Goal: Task Accomplishment & Management: Use online tool/utility

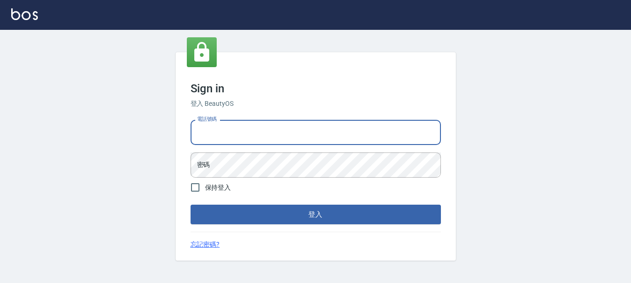
click at [290, 131] on input "電話號碼" at bounding box center [315, 132] width 250 height 25
type input "0989239739"
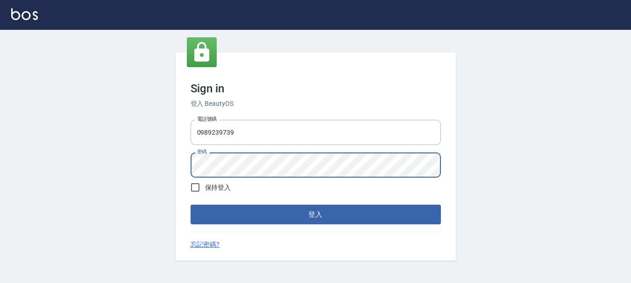
click at [190, 205] on button "登入" at bounding box center [315, 215] width 250 height 20
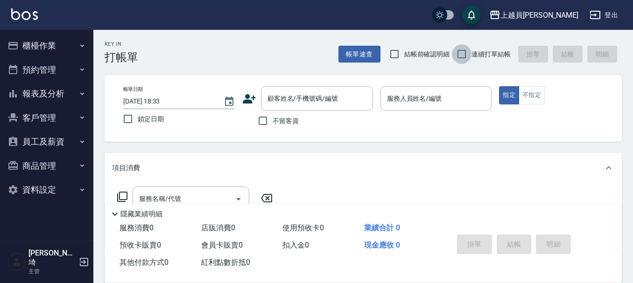
click at [460, 59] on input "連續打單結帳" at bounding box center [462, 54] width 20 height 20
checkbox input "true"
click at [263, 117] on input "不留客資" at bounding box center [263, 121] width 20 height 20
checkbox input "true"
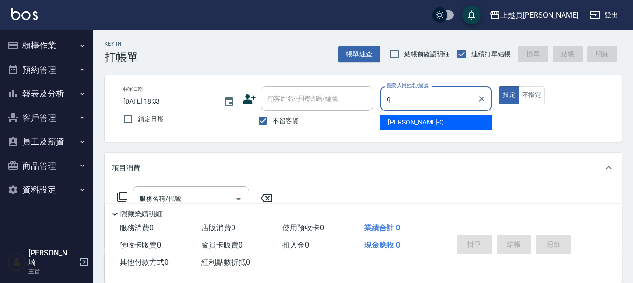
type input "[PERSON_NAME]"
type button "true"
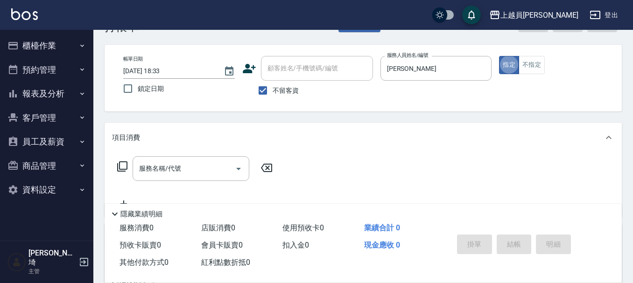
scroll to position [47, 0]
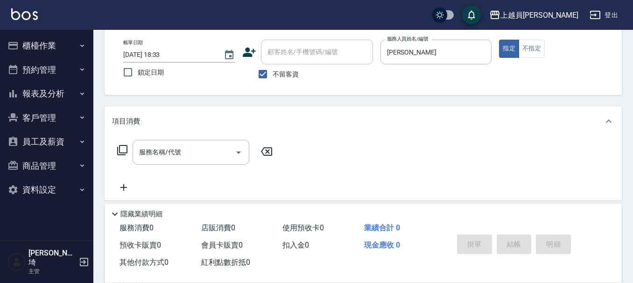
click at [205, 135] on div "項目消費" at bounding box center [363, 121] width 517 height 30
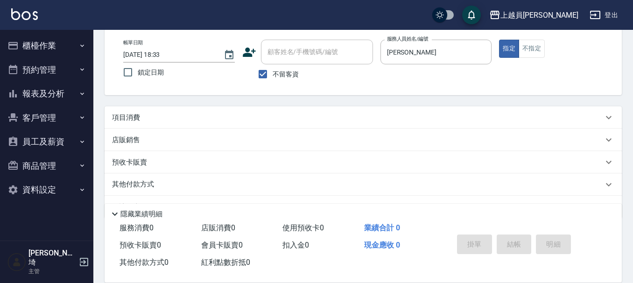
click at [217, 116] on div "項目消費" at bounding box center [357, 118] width 491 height 10
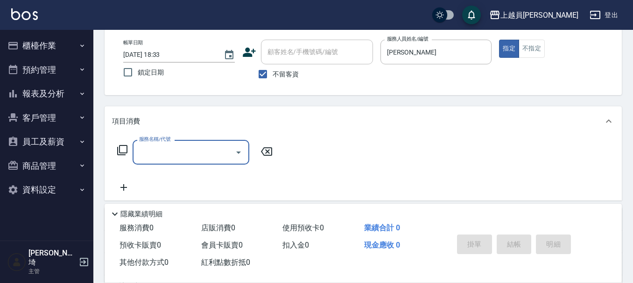
scroll to position [0, 0]
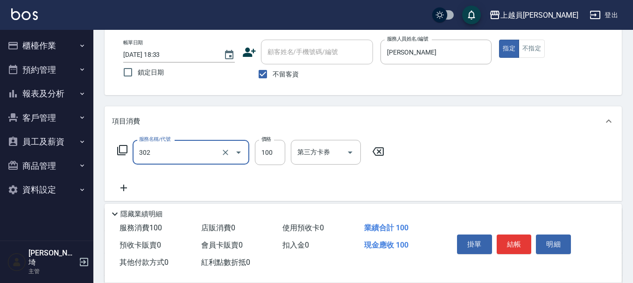
type input "剪髮(302)"
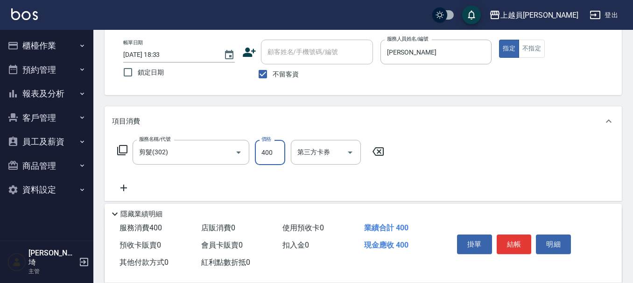
type input "400"
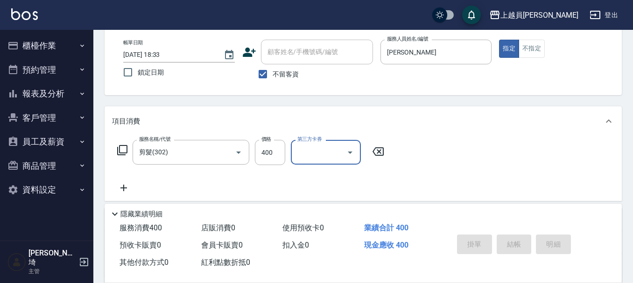
type input "[DATE] 18:34"
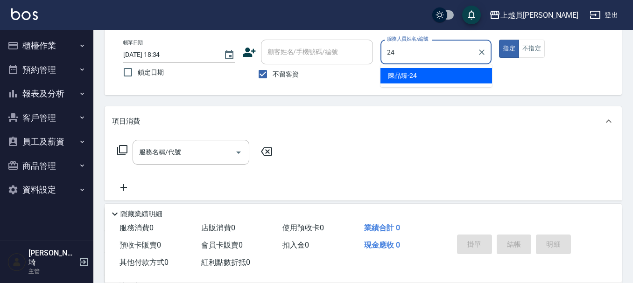
type input "[PERSON_NAME]-24"
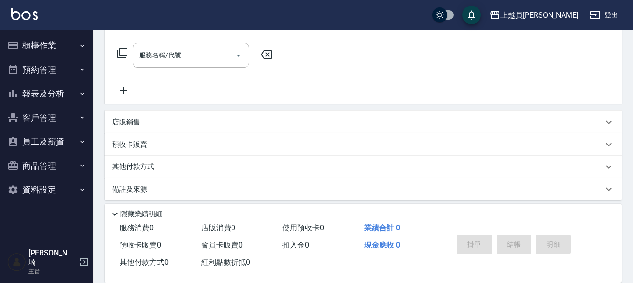
scroll to position [151, 0]
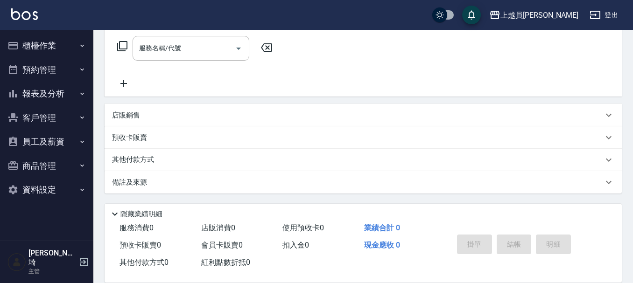
click at [183, 107] on div "店販銷售" at bounding box center [363, 115] width 517 height 22
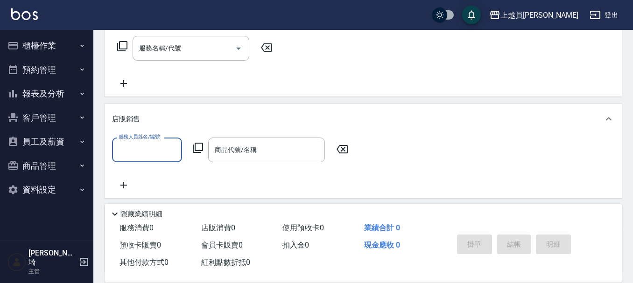
scroll to position [0, 0]
type input "[PERSON_NAME]-24"
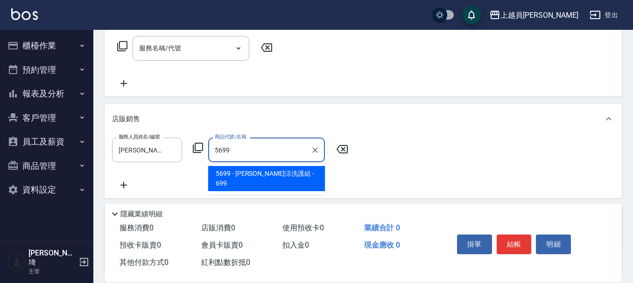
type input "[PERSON_NAME]涼洗護組"
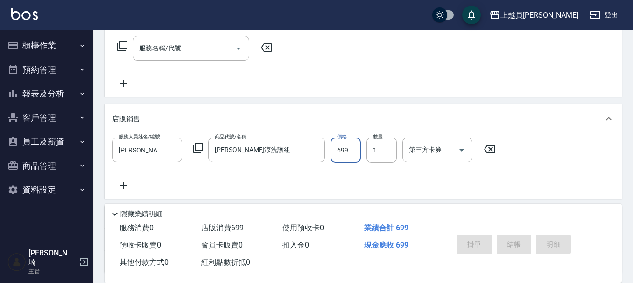
type input "[DATE] 18:35"
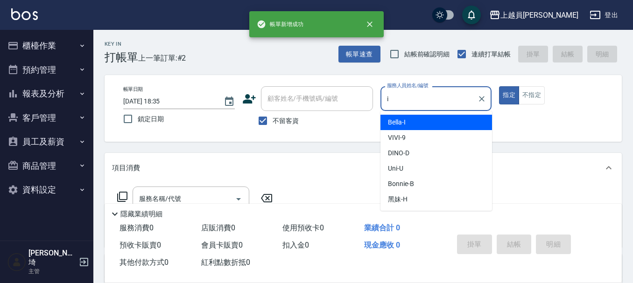
type input "Bella-I"
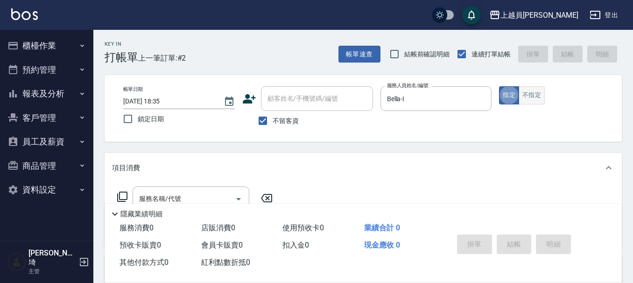
click at [535, 93] on button "不指定" at bounding box center [532, 95] width 26 height 18
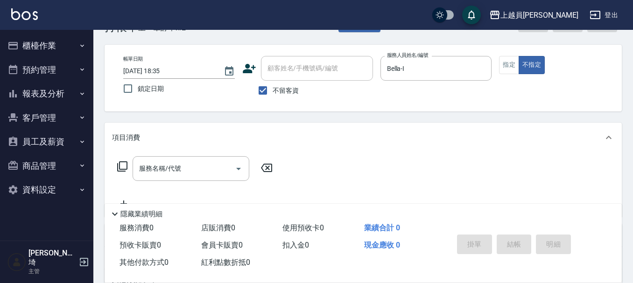
scroll to position [47, 0]
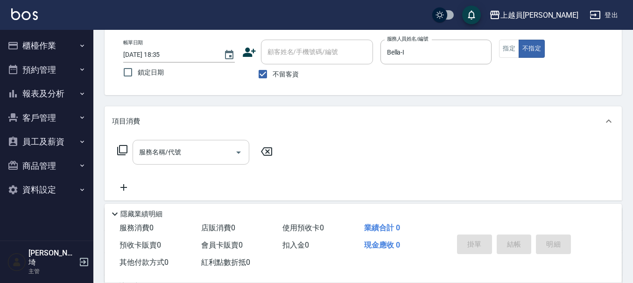
click at [195, 152] on input "服務名稱/代號" at bounding box center [184, 152] width 94 height 16
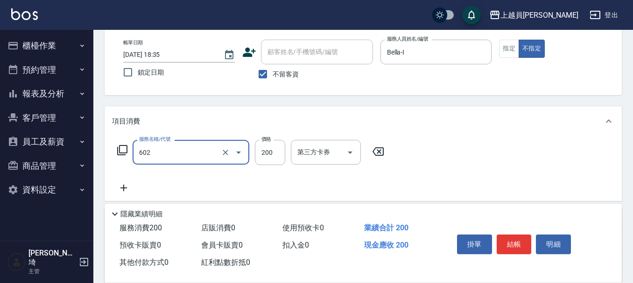
type input "一般洗髮(602)"
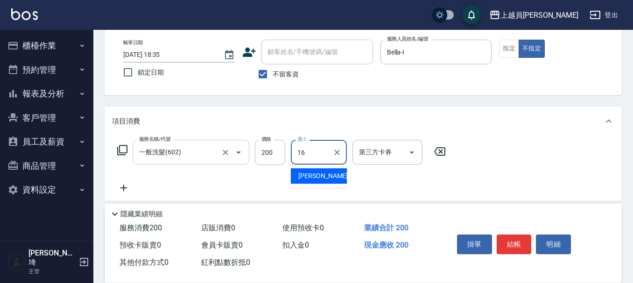
type input "[PERSON_NAME]-16"
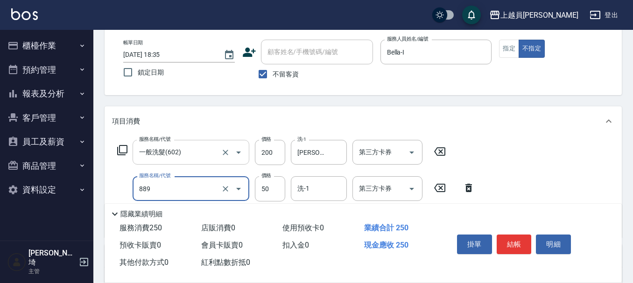
type input "精油(889)"
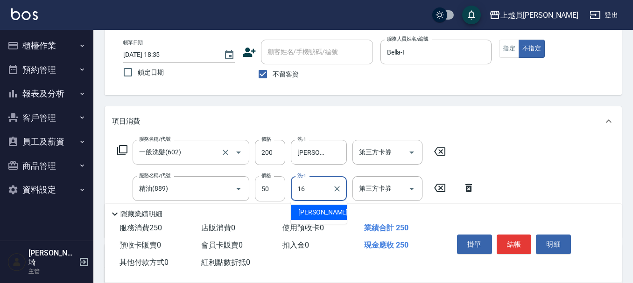
type input "[PERSON_NAME]-16"
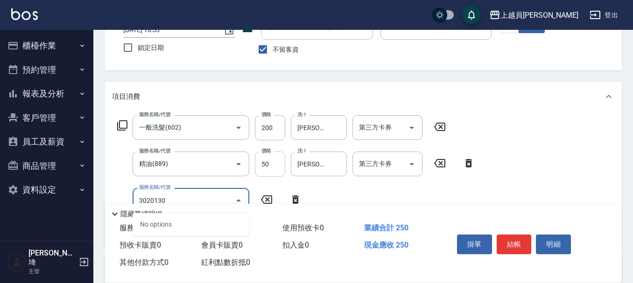
scroll to position [93, 0]
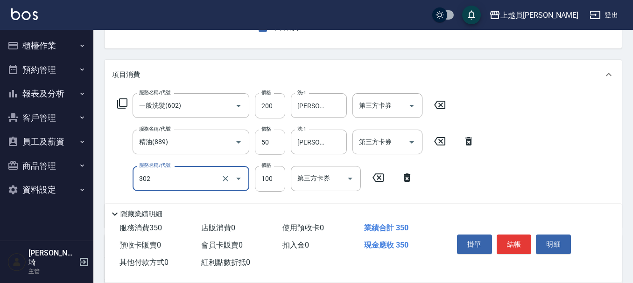
type input "剪髮(302)"
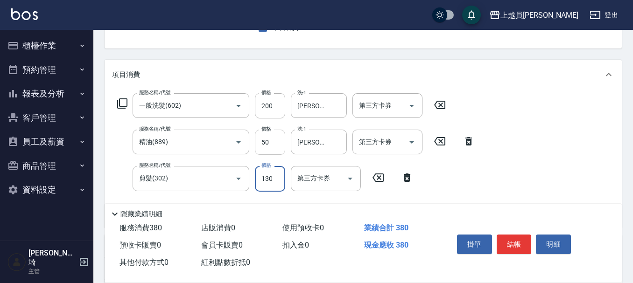
type input "130"
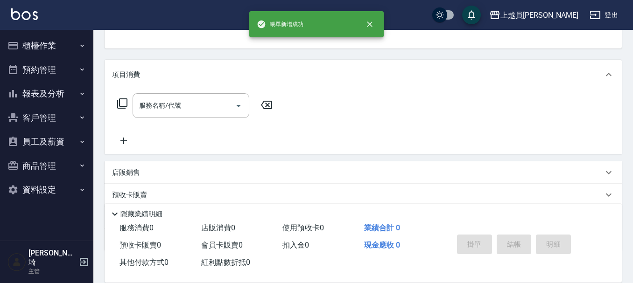
scroll to position [91, 0]
type input "Bella-I"
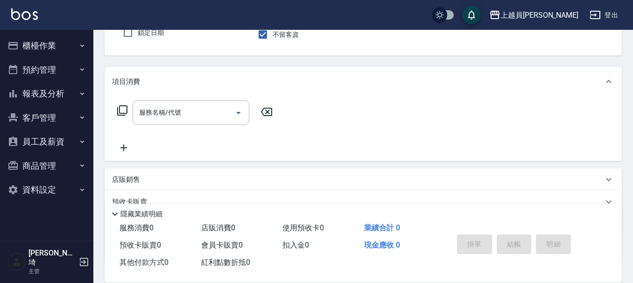
type button "false"
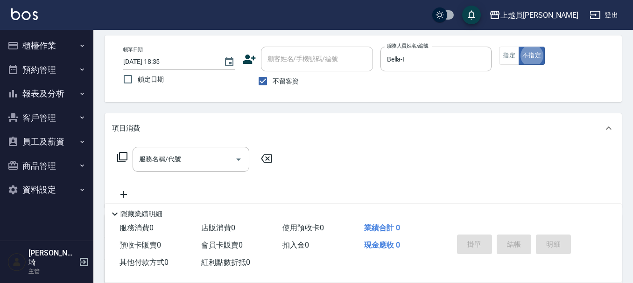
click at [497, 55] on div "帳單日期 [DATE] 18:35 鎖定日期 顧客姓名/手機號碼/編號 顧客姓名/手機號碼/編號 不留客資 服務人員姓名/編號 [PERSON_NAME]-I…" at bounding box center [363, 69] width 495 height 44
click at [515, 50] on button "指定" at bounding box center [509, 56] width 20 height 18
drag, startPoint x: 207, startPoint y: 161, endPoint x: 258, endPoint y: 99, distance: 80.6
click at [208, 158] on input "服務名稱/代號" at bounding box center [184, 159] width 94 height 16
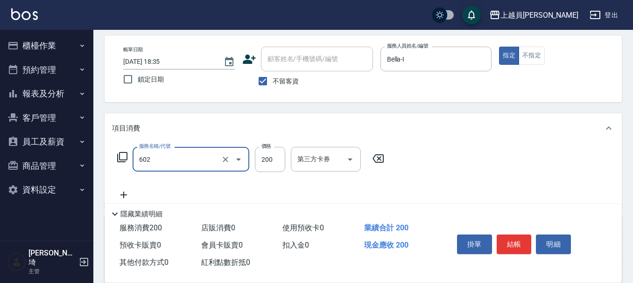
type input "一般洗髮(602)"
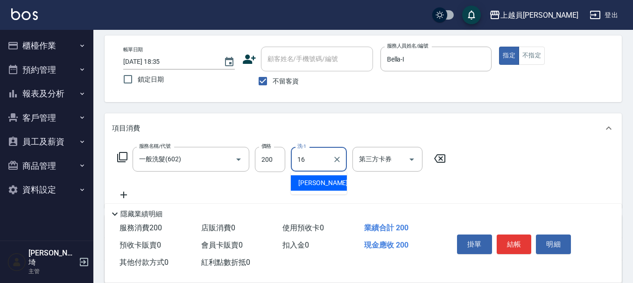
type input "[PERSON_NAME]-16"
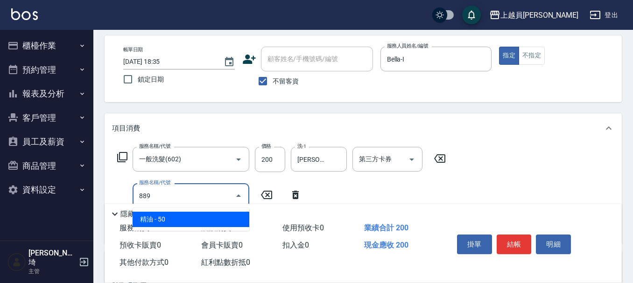
type input "精油(889)"
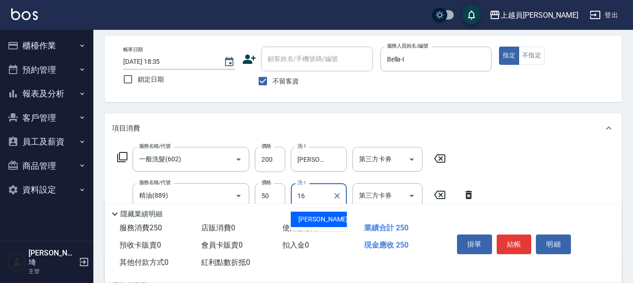
type input "[PERSON_NAME]-16"
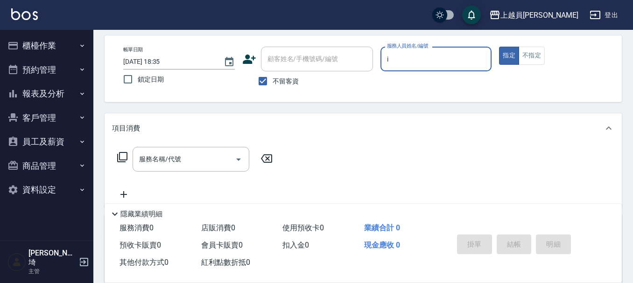
type input "Bella-I"
click at [536, 50] on button "不指定" at bounding box center [532, 56] width 26 height 18
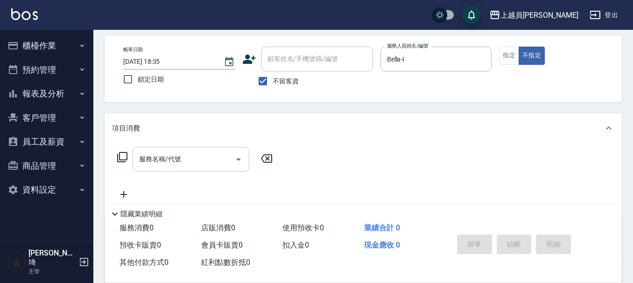
click at [167, 164] on input "服務名稱/代號" at bounding box center [184, 159] width 94 height 16
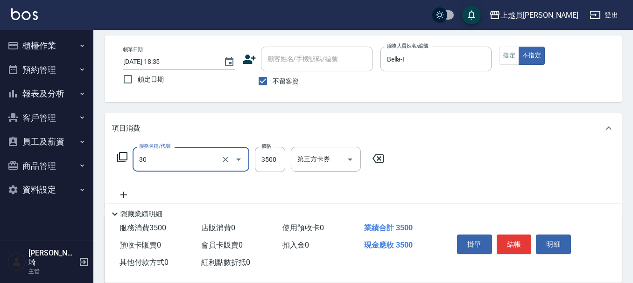
type input "燙髮A餐(30)"
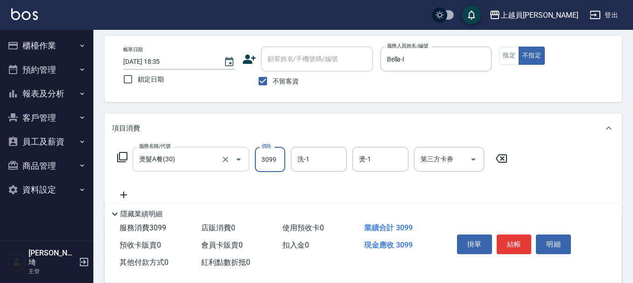
type input "3099"
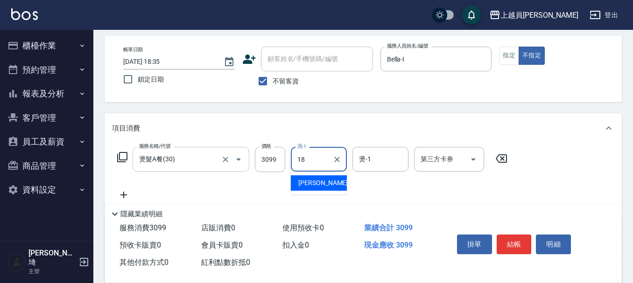
type input "[PERSON_NAME]-18"
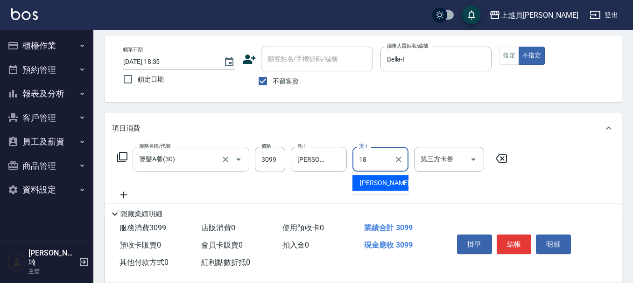
type input "[PERSON_NAME]-18"
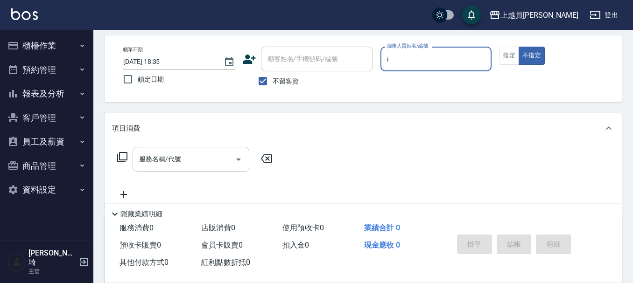
type input "Bella-I"
click at [506, 50] on button "指定" at bounding box center [509, 56] width 20 height 18
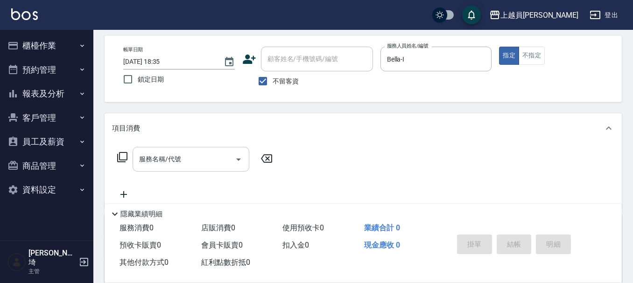
click at [206, 157] on input "服務名稱/代號" at bounding box center [184, 159] width 94 height 16
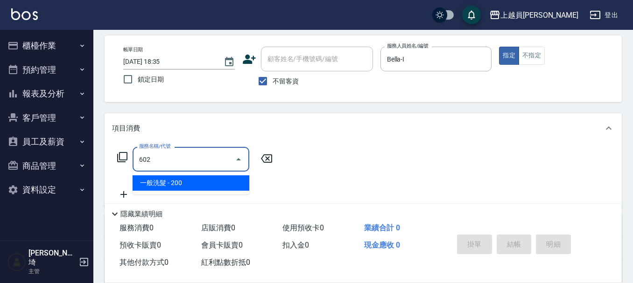
type input "一般洗髮(602)"
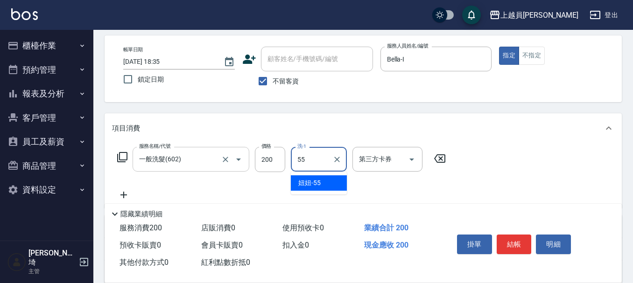
type input "妞妞-55"
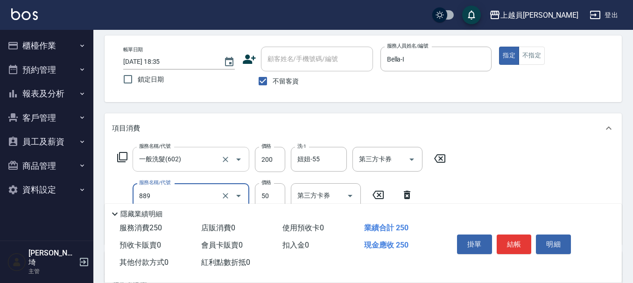
type input "精油(889)"
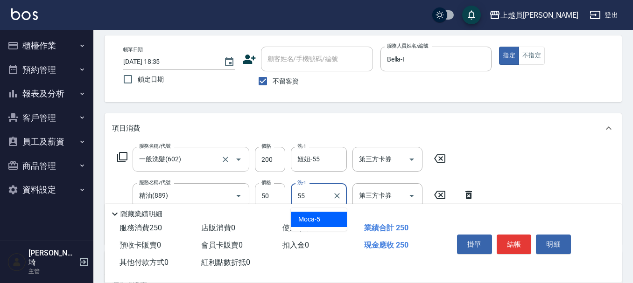
type input "妞妞-55"
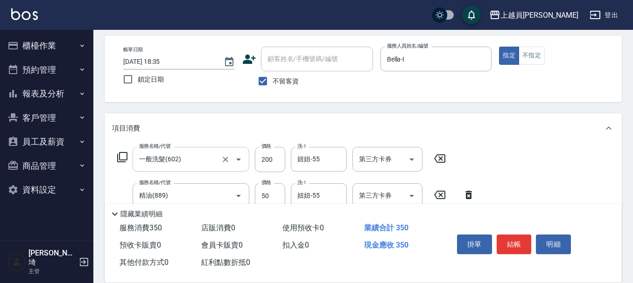
type input "剪髮(302)"
type input "200"
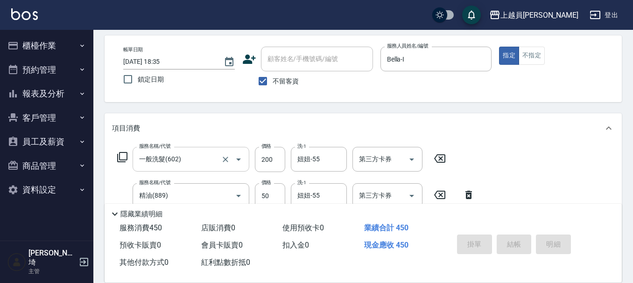
type input "[DATE] 18:36"
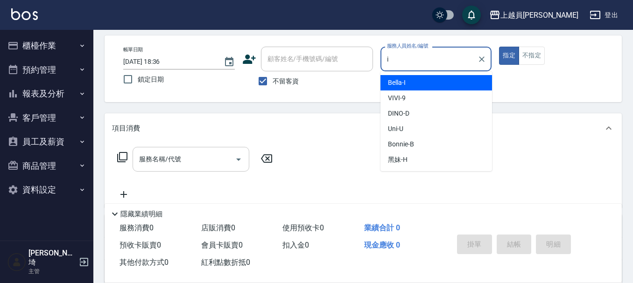
type input "Bella-I"
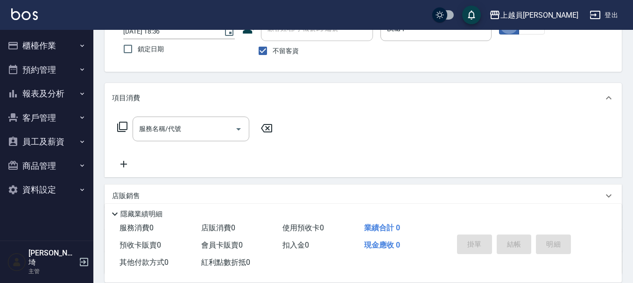
scroll to position [86, 0]
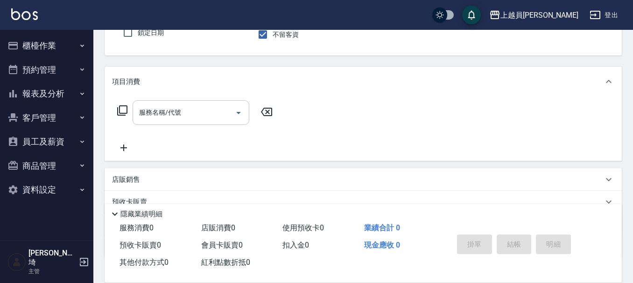
click at [190, 103] on div "服務名稱/代號" at bounding box center [191, 112] width 117 height 25
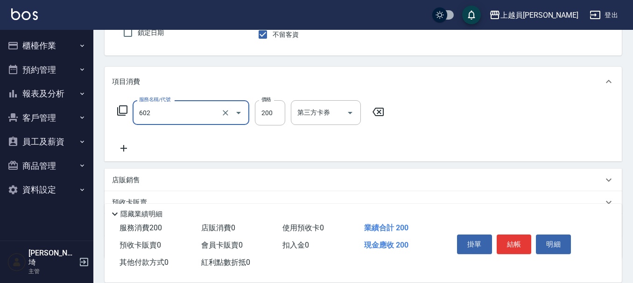
type input "一般洗髮(602)"
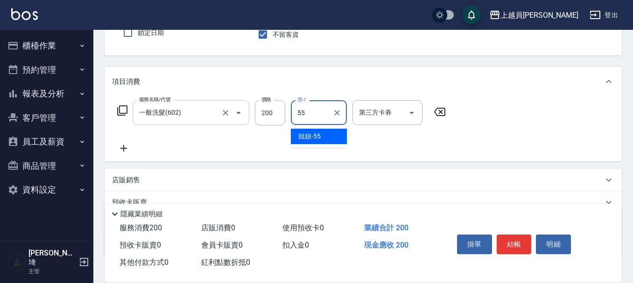
type input "妞妞-55"
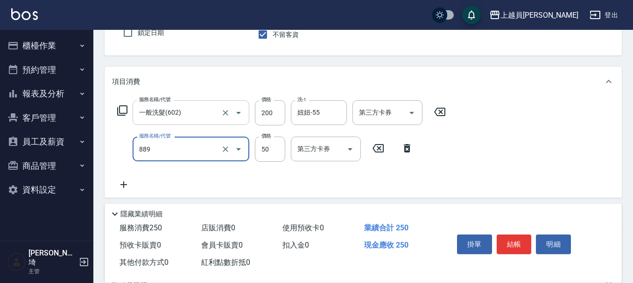
type input "精油(889)"
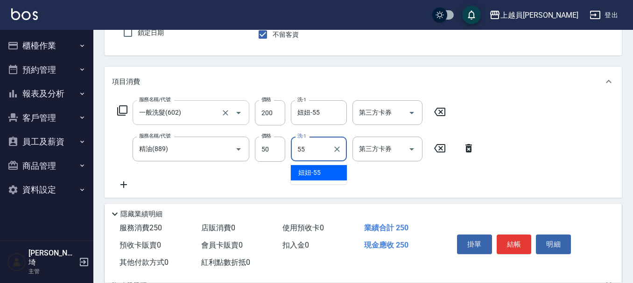
type input "妞妞-55"
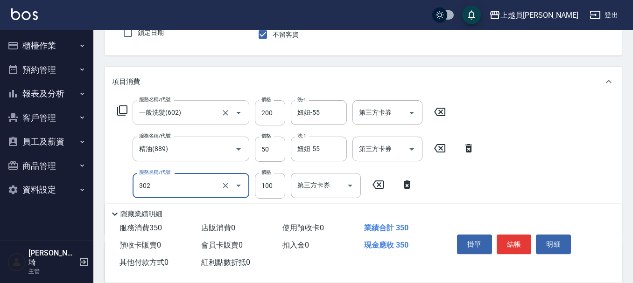
type input "剪髮(302)"
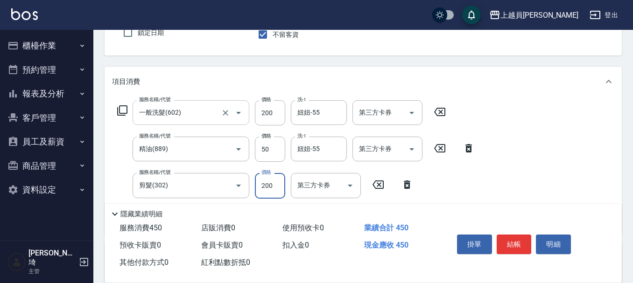
type input "200"
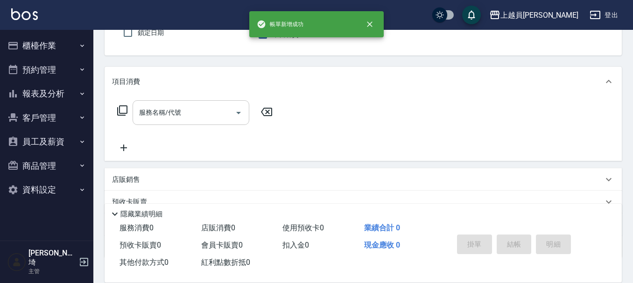
type input "Bella-I"
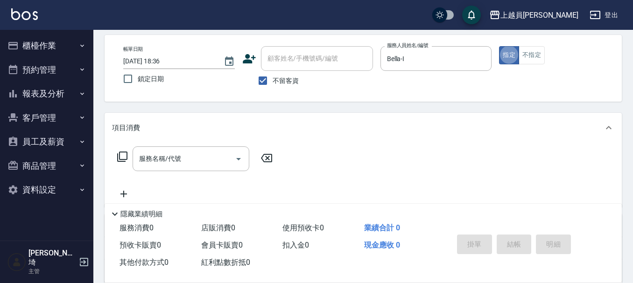
scroll to position [40, 0]
click at [186, 165] on input "服務名稱/代號" at bounding box center [184, 159] width 94 height 16
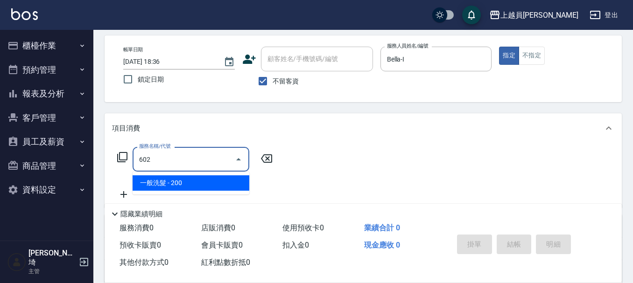
type input "一般洗髮(602)"
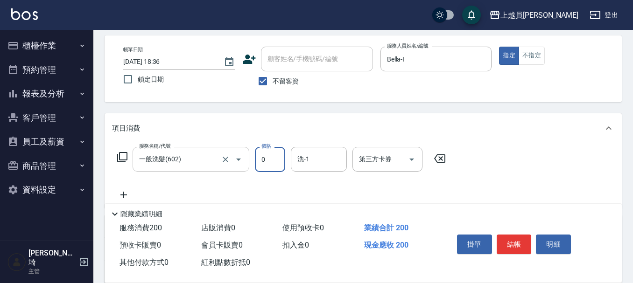
type input "0"
type input "[PERSON_NAME]-16"
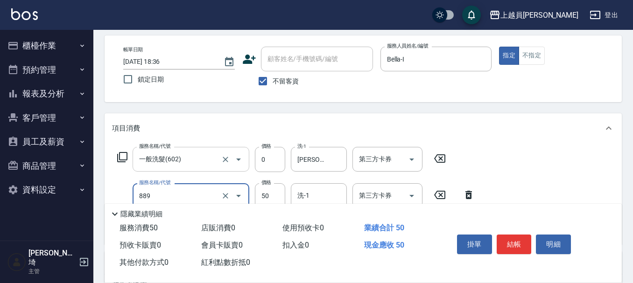
type input "精油(889)"
type input "0"
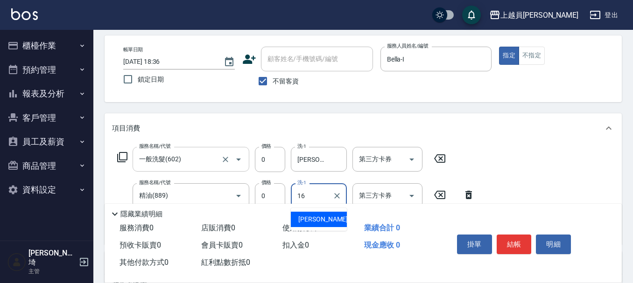
type input "[PERSON_NAME]-16"
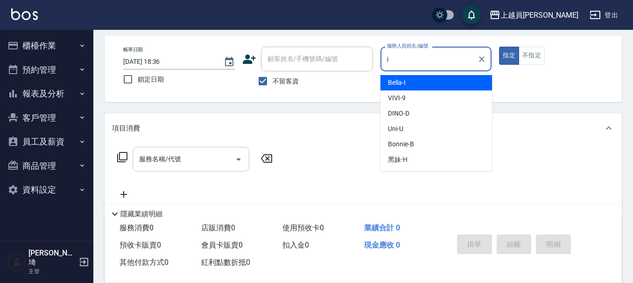
type input "Bella-I"
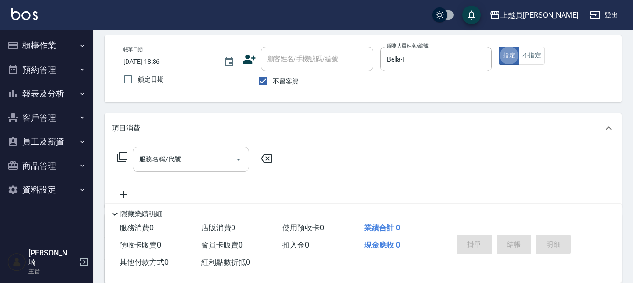
click at [212, 156] on input "服務名稱/代號" at bounding box center [184, 159] width 94 height 16
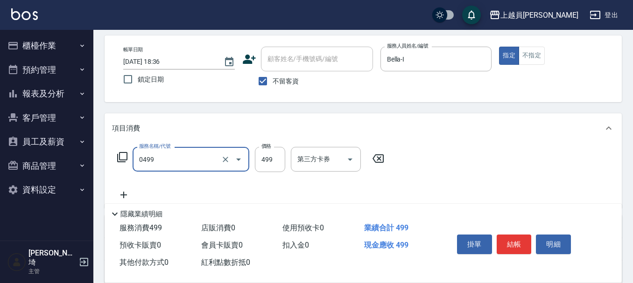
type input "去角質洗髮(0499)"
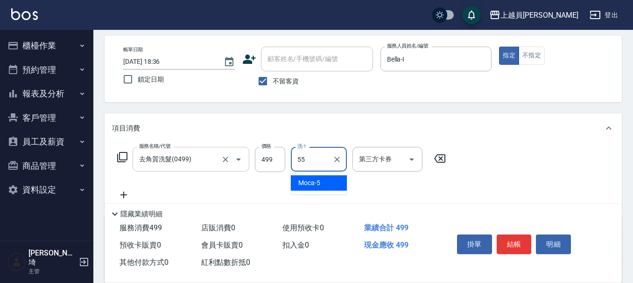
type input "妞妞-55"
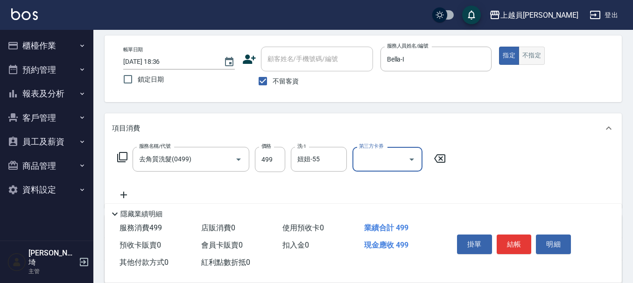
click at [540, 60] on button "不指定" at bounding box center [532, 56] width 26 height 18
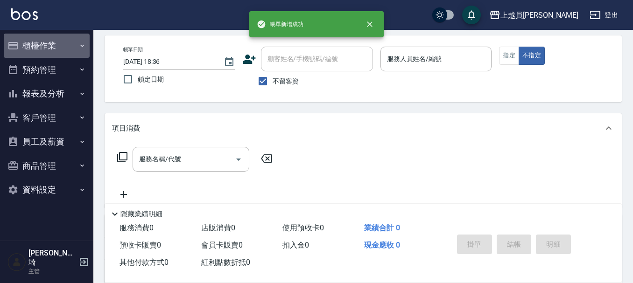
click at [56, 42] on button "櫃檯作業" at bounding box center [47, 46] width 86 height 24
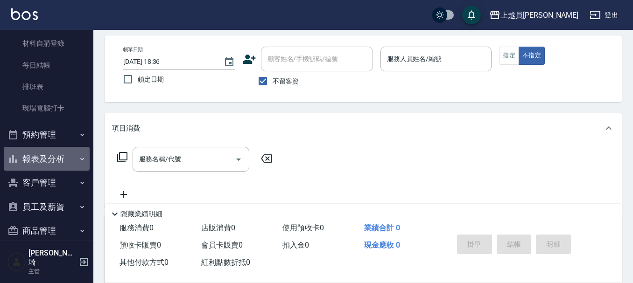
click at [49, 158] on button "報表及分析" at bounding box center [47, 159] width 86 height 24
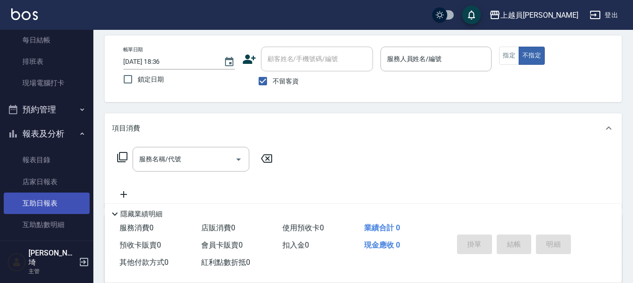
scroll to position [140, 0]
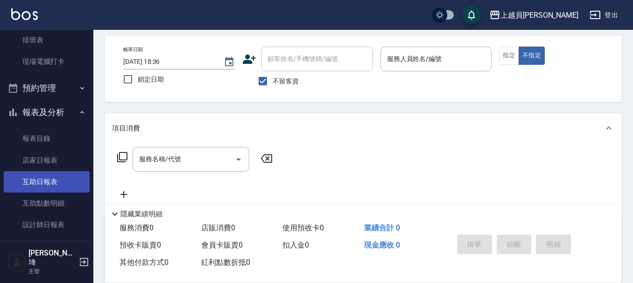
click at [55, 178] on link "互助日報表" at bounding box center [47, 181] width 86 height 21
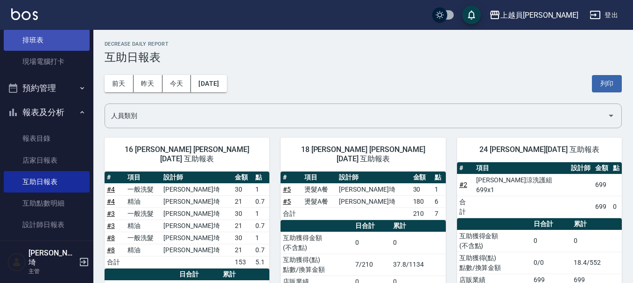
scroll to position [47, 0]
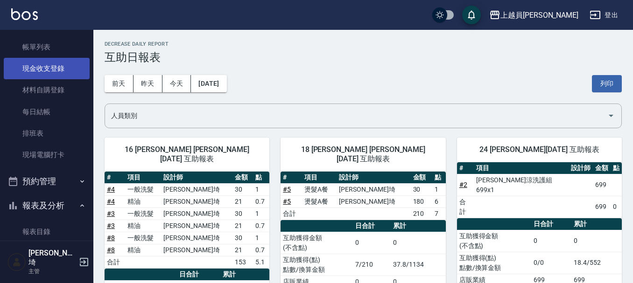
click at [71, 75] on link "現金收支登錄" at bounding box center [47, 68] width 86 height 21
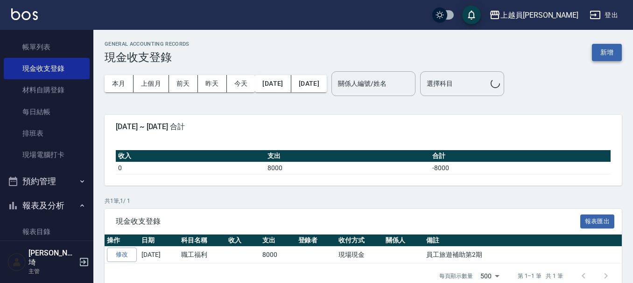
click at [614, 56] on button "新增" at bounding box center [607, 52] width 30 height 17
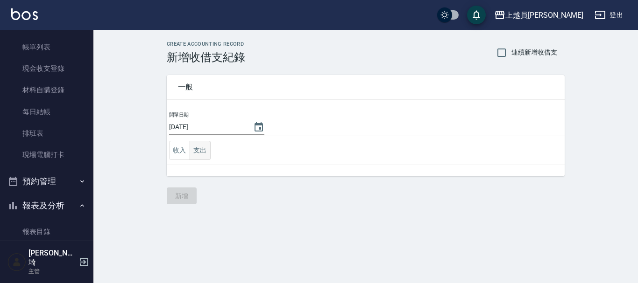
click at [201, 159] on td "收入 支出" at bounding box center [366, 150] width 398 height 29
click at [202, 154] on button "支出" at bounding box center [200, 150] width 21 height 19
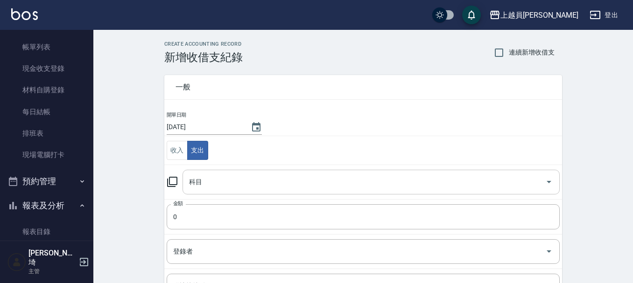
click at [223, 175] on input "科目" at bounding box center [364, 182] width 355 height 16
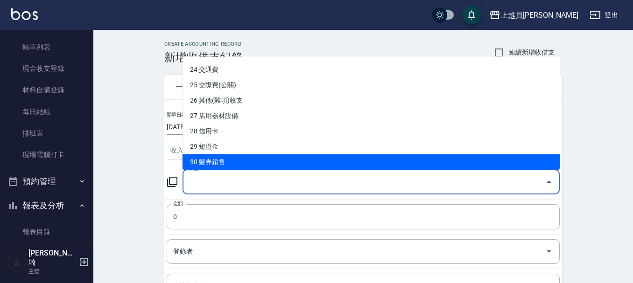
scroll to position [383, 0]
type input "31 入金卡"
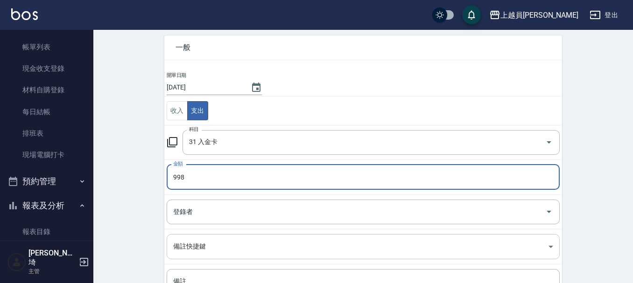
scroll to position [93, 0]
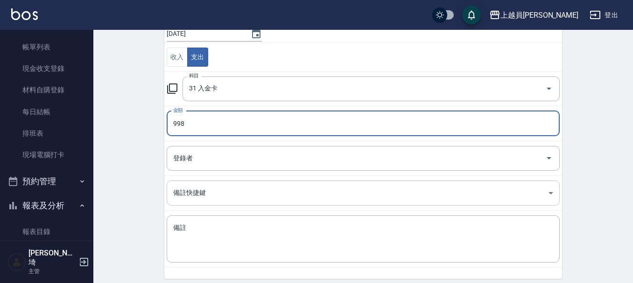
type input "998"
click at [270, 196] on body "上越員林 登出 櫃檯作業 打帳單 帳單列表 現金收支登錄 材料自購登錄 每日結帳 排班表 現場電腦打卡 預約管理 預約管理 單日預約紀錄 單週預約紀錄 報表及…" at bounding box center [316, 113] width 633 height 412
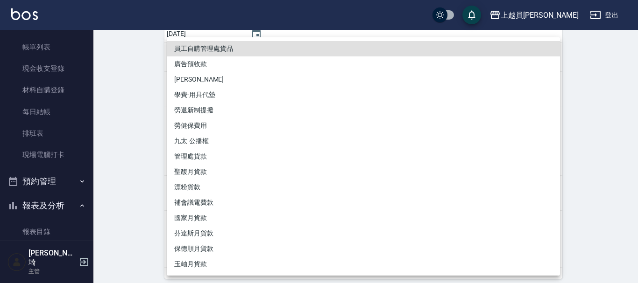
click at [114, 220] on div at bounding box center [319, 141] width 638 height 283
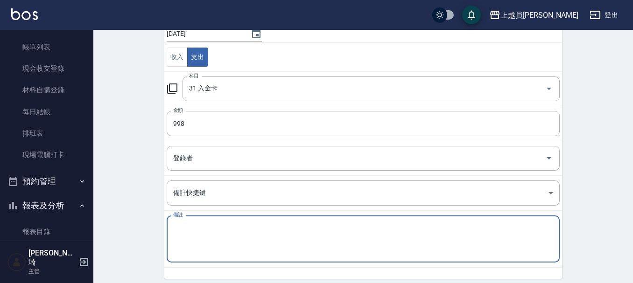
click at [190, 227] on textarea "備註" at bounding box center [363, 240] width 380 height 32
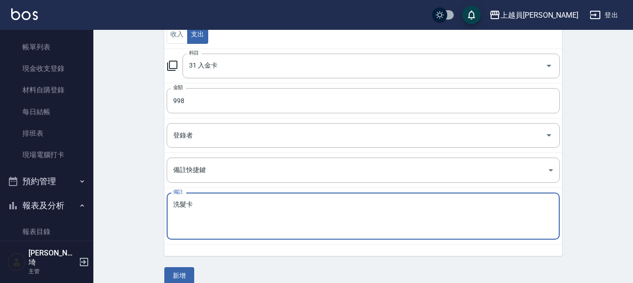
scroll to position [129, 0]
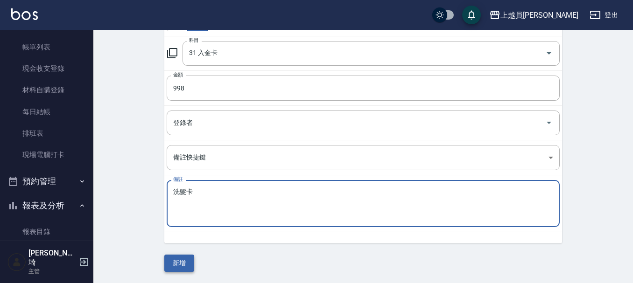
type textarea "洗髮卡"
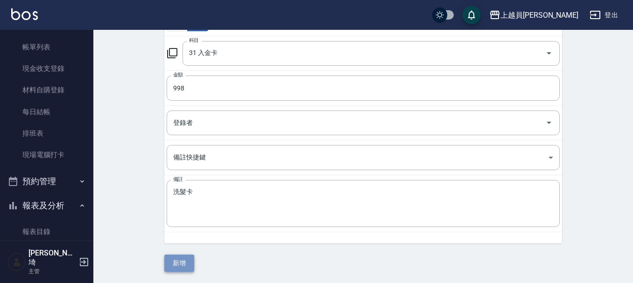
click at [167, 257] on button "新增" at bounding box center [179, 263] width 30 height 17
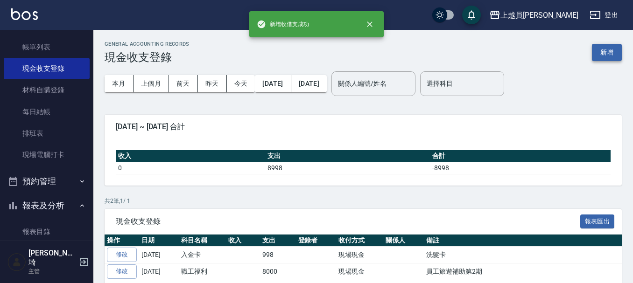
click at [621, 54] on button "新增" at bounding box center [607, 52] width 30 height 17
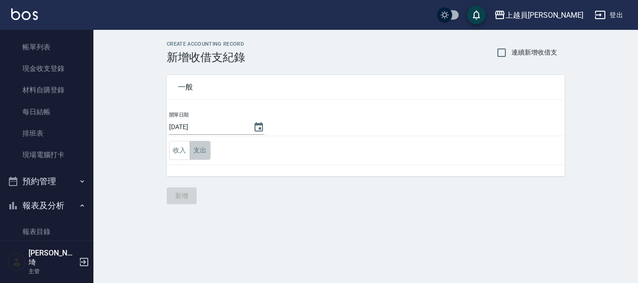
click at [207, 147] on button "支出" at bounding box center [200, 150] width 21 height 19
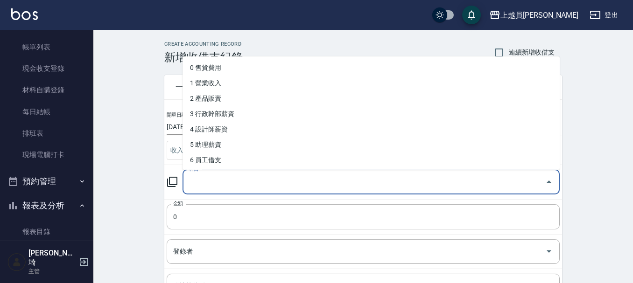
click at [210, 181] on input "科目" at bounding box center [364, 182] width 355 height 16
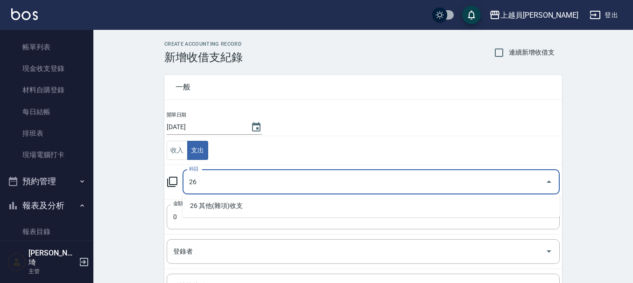
type input "26"
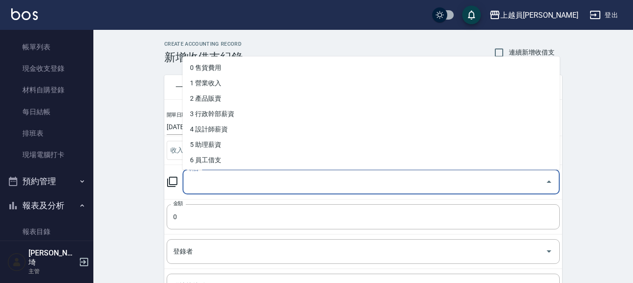
click at [207, 187] on input "科目" at bounding box center [364, 182] width 355 height 16
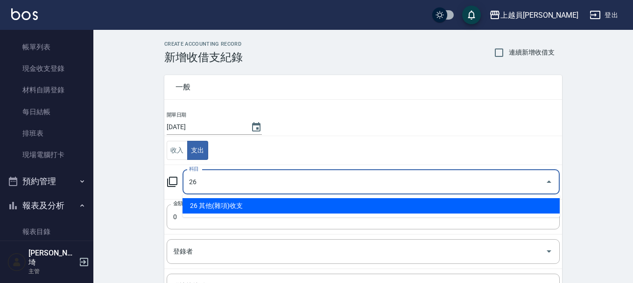
click at [221, 203] on li "26 其他(雜項)收支" at bounding box center [371, 205] width 377 height 15
type input "26 其他(雜項)收支"
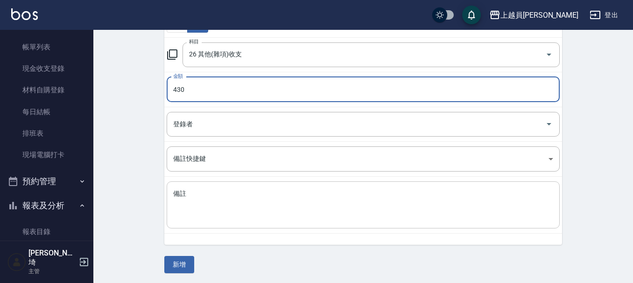
scroll to position [129, 0]
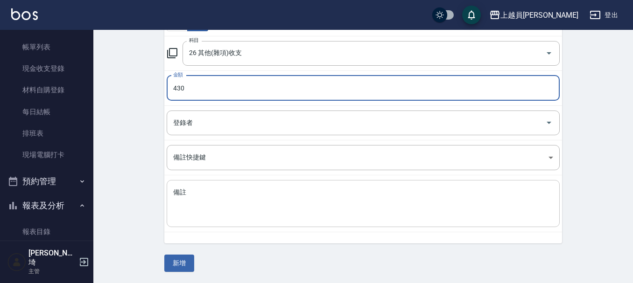
type input "430"
click at [229, 207] on textarea "備註" at bounding box center [363, 204] width 380 height 32
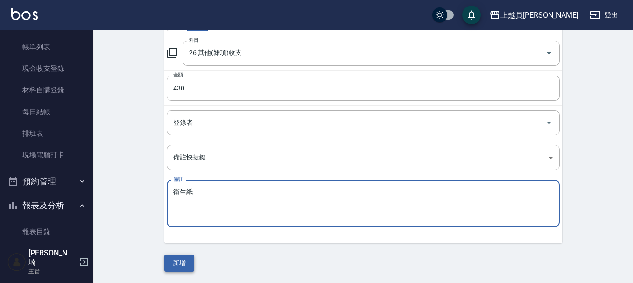
type textarea "衛生紙"
click at [175, 270] on button "新增" at bounding box center [179, 263] width 30 height 17
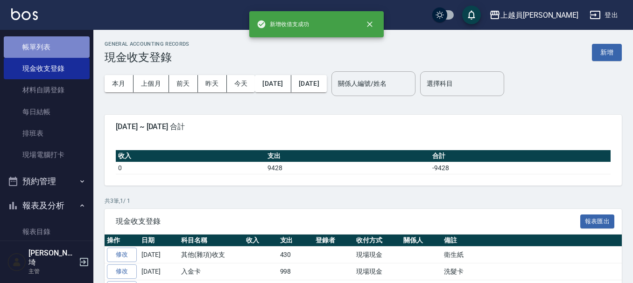
click at [53, 53] on link "帳單列表" at bounding box center [47, 46] width 86 height 21
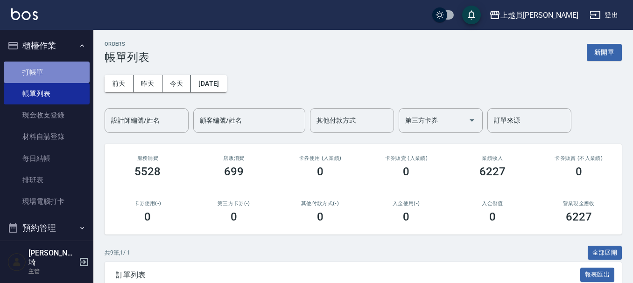
click at [51, 62] on link "打帳單" at bounding box center [47, 72] width 86 height 21
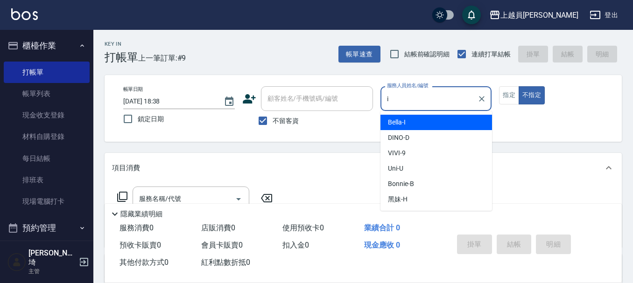
type input "Bella-I"
type button "false"
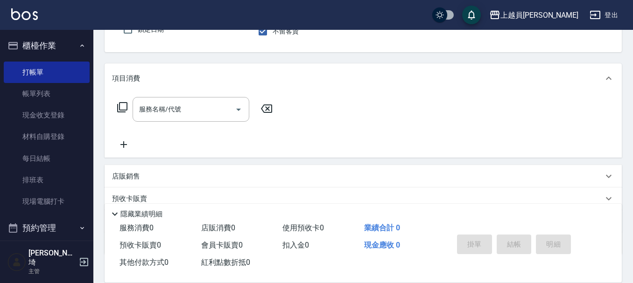
scroll to position [93, 0]
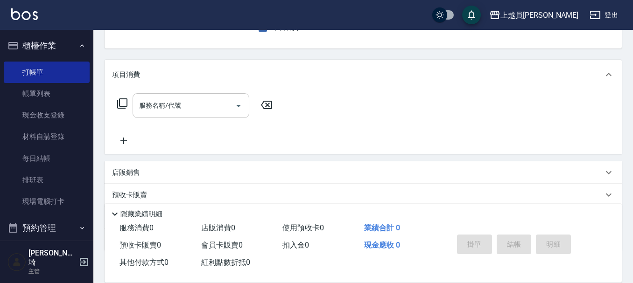
drag, startPoint x: 188, startPoint y: 110, endPoint x: 191, endPoint y: 105, distance: 5.8
click at [188, 107] on input "服務名稱/代號" at bounding box center [184, 106] width 94 height 16
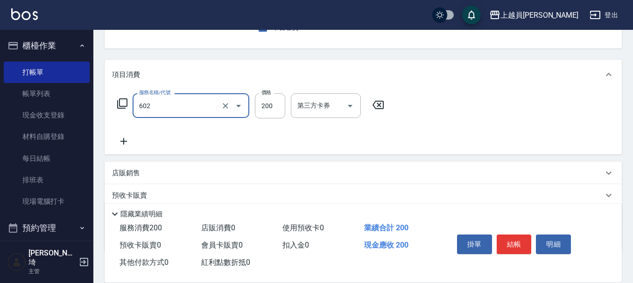
type input "一般洗髮(602)"
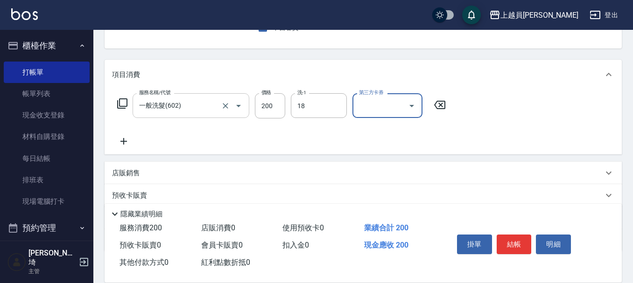
type input "[PERSON_NAME]-18"
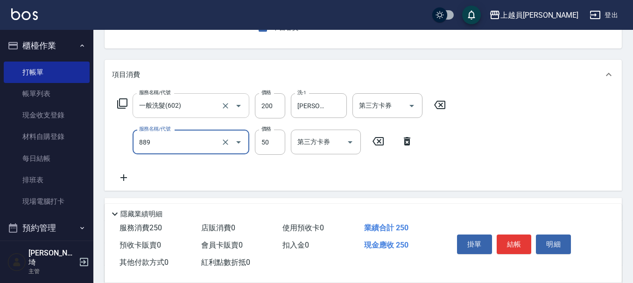
type input "精油(889)"
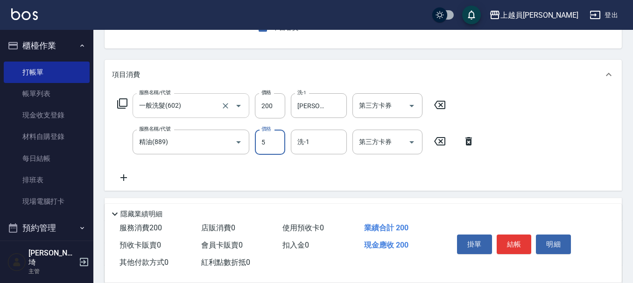
type input "50"
type input "[PERSON_NAME]-18"
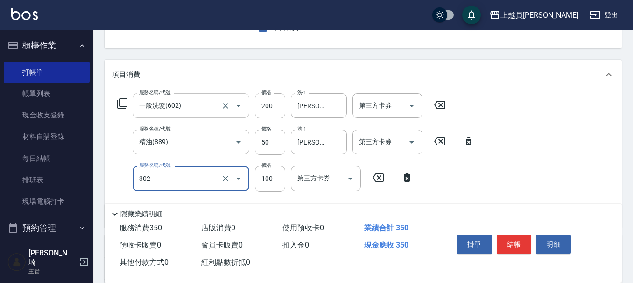
type input "剪髮(302)"
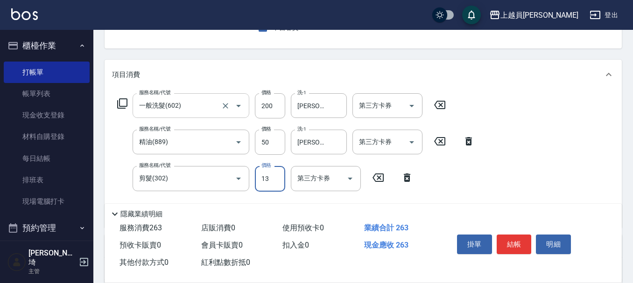
type input "130"
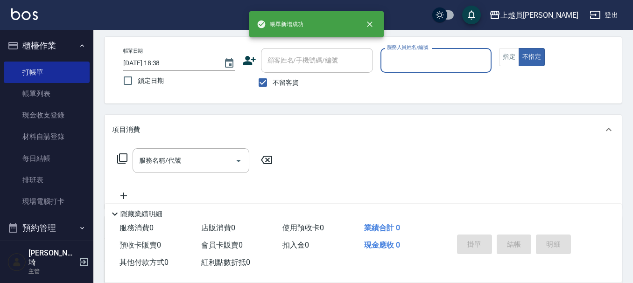
scroll to position [0, 0]
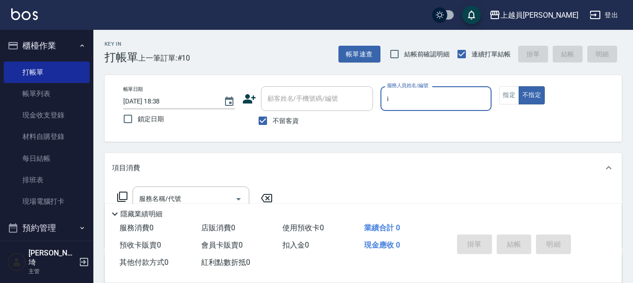
type input "Bella-I"
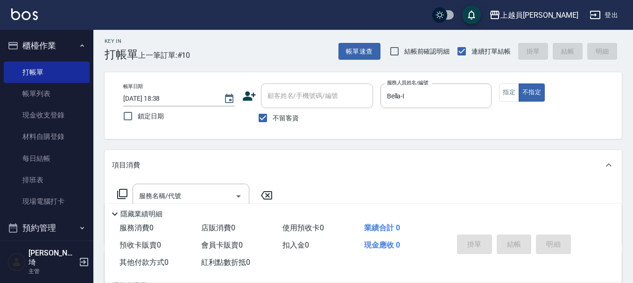
scroll to position [93, 0]
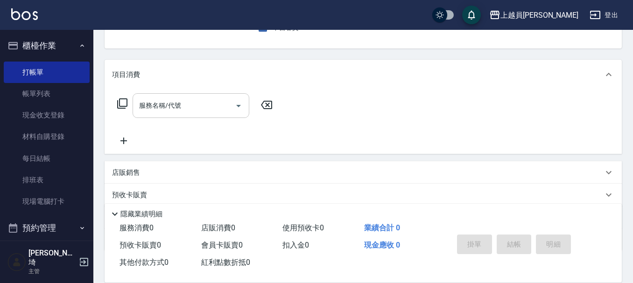
click at [211, 111] on input "服務名稱/代號" at bounding box center [184, 106] width 94 height 16
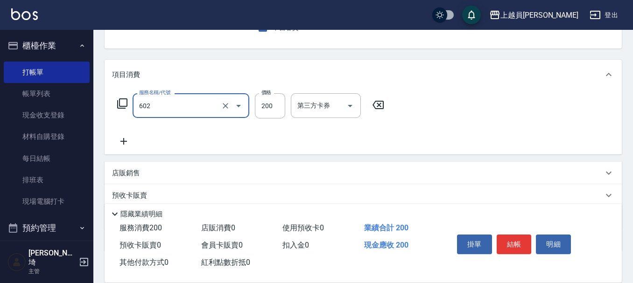
type input "一般洗髮(602)"
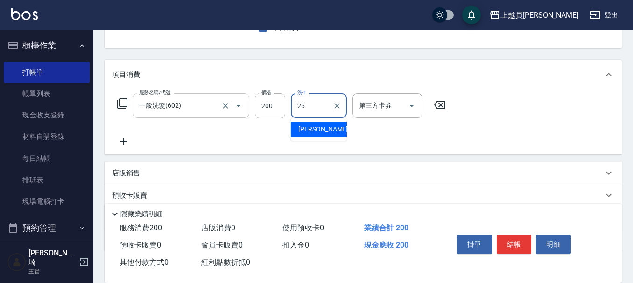
type input "[PERSON_NAME]-26"
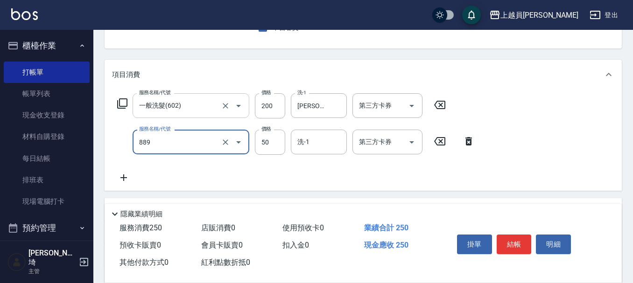
type input "精油(889)"
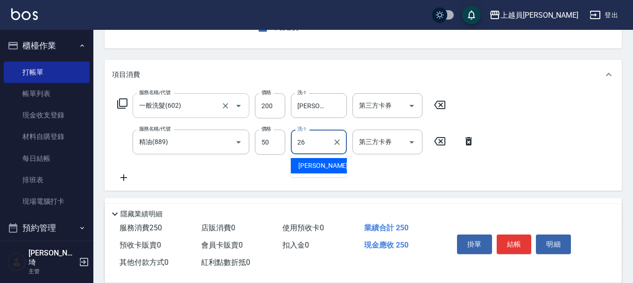
type input "[PERSON_NAME]-26"
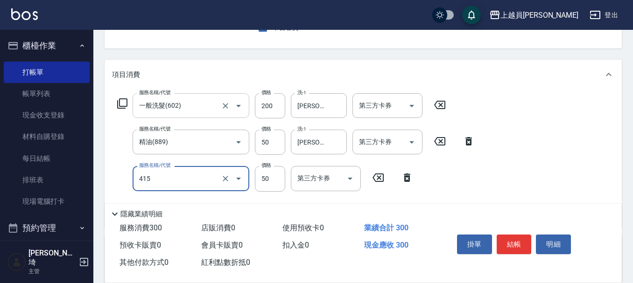
type input "瞬間保養(415)"
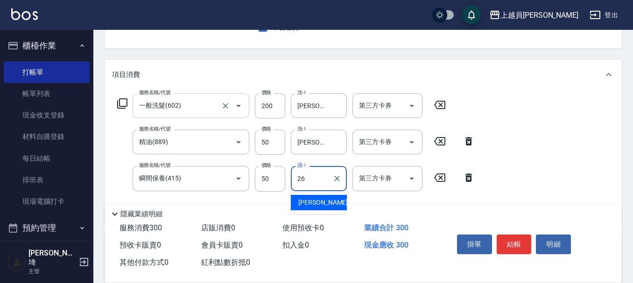
type input "[PERSON_NAME]-26"
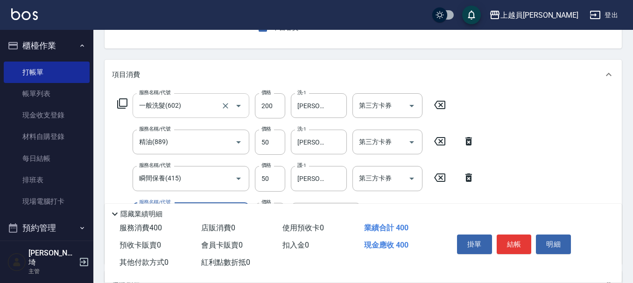
type input "剪髮(302)"
type input "130"
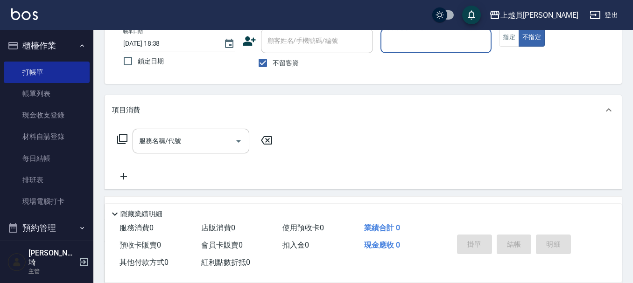
scroll to position [44, 0]
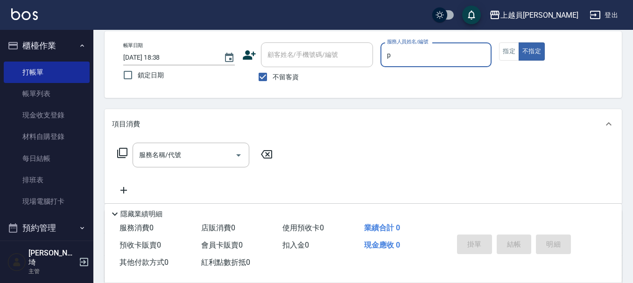
type input "[PERSON_NAME]-P"
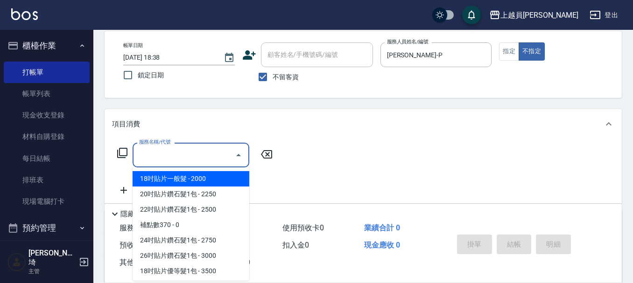
click at [200, 155] on input "服務名稱/代號" at bounding box center [184, 155] width 94 height 16
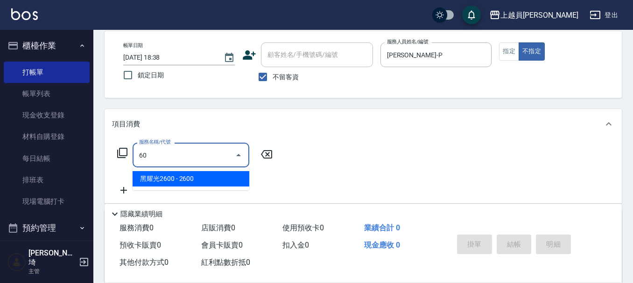
type input "602"
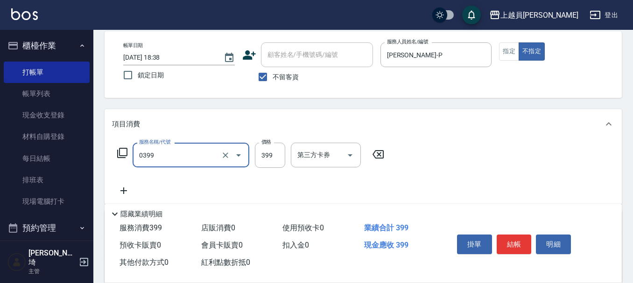
type input "海鹽SPA(0399)"
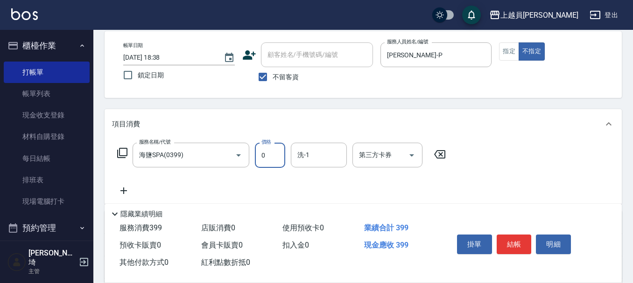
type input "0"
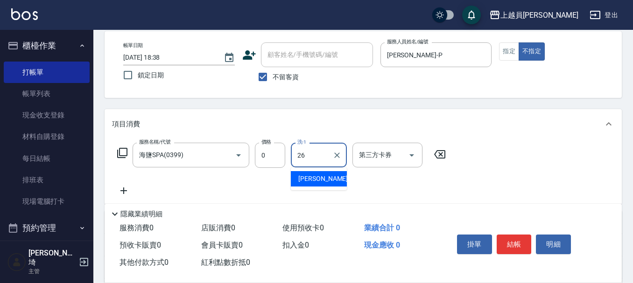
type input "[PERSON_NAME]-26"
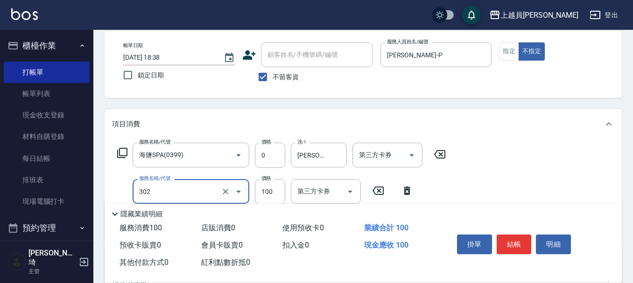
type input "剪髮(302)"
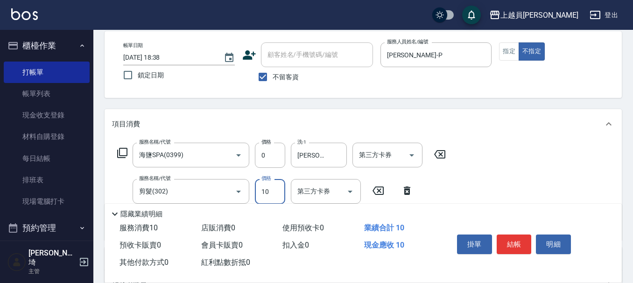
type input "100"
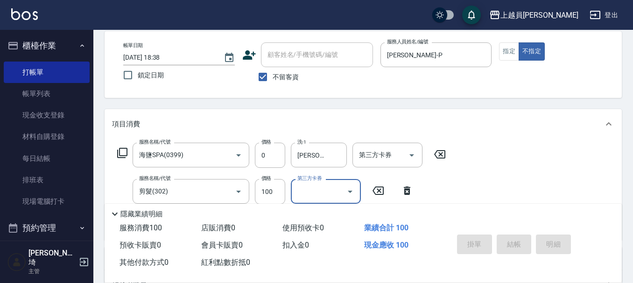
type input "[DATE] 18:39"
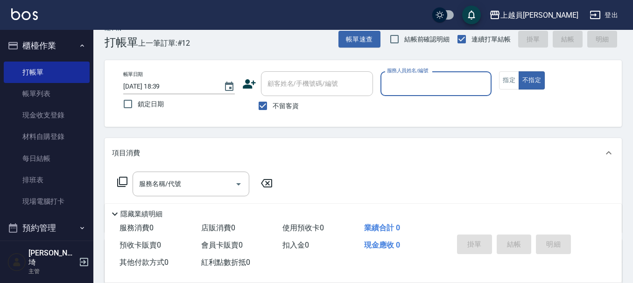
scroll to position [0, 0]
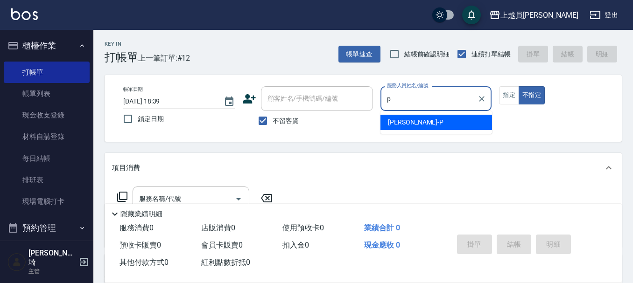
type input "[PERSON_NAME]-P"
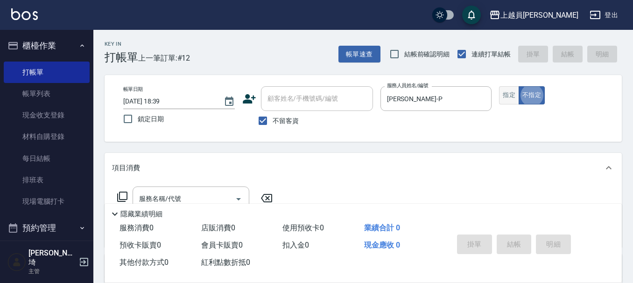
click at [509, 96] on button "指定" at bounding box center [509, 95] width 20 height 18
click at [191, 186] on div "服務名稱/代號 服務名稱/代號" at bounding box center [363, 215] width 517 height 64
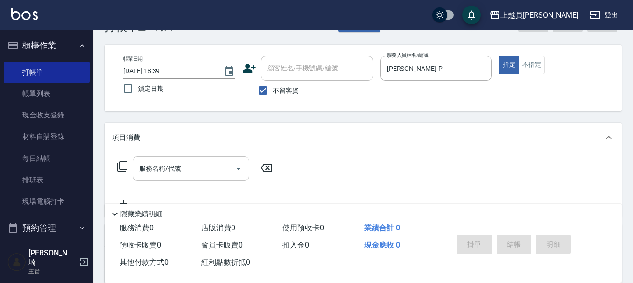
scroll to position [47, 0]
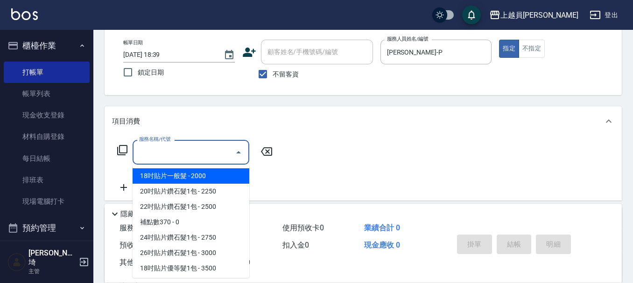
click at [185, 147] on input "服務名稱/代號" at bounding box center [184, 152] width 94 height 16
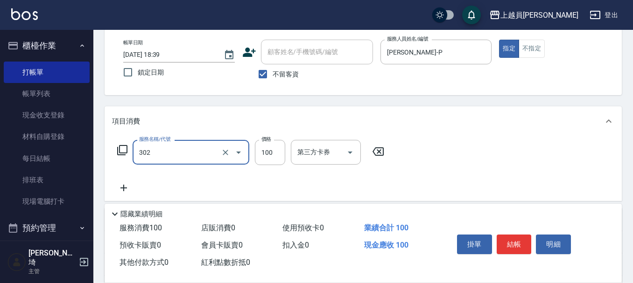
type input "剪髮(302)"
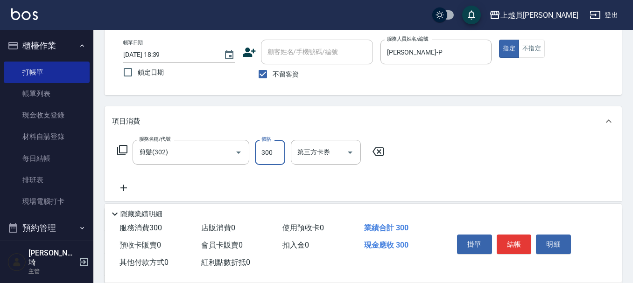
type input "300"
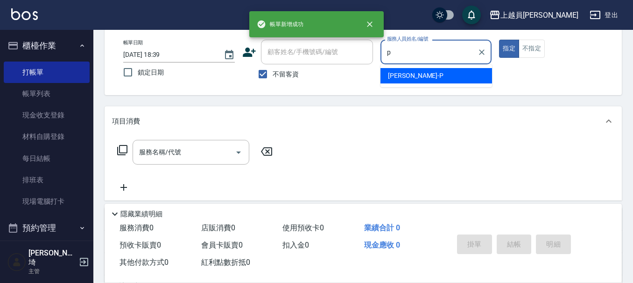
type input "[PERSON_NAME]-P"
type button "true"
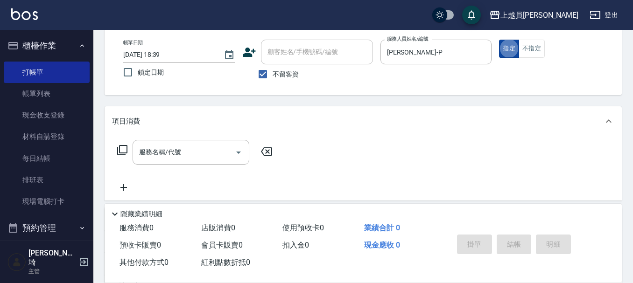
click at [517, 50] on button "指定" at bounding box center [509, 49] width 20 height 18
click at [523, 47] on button "不指定" at bounding box center [532, 49] width 26 height 18
click at [209, 158] on input "服務名稱/代號" at bounding box center [184, 152] width 94 height 16
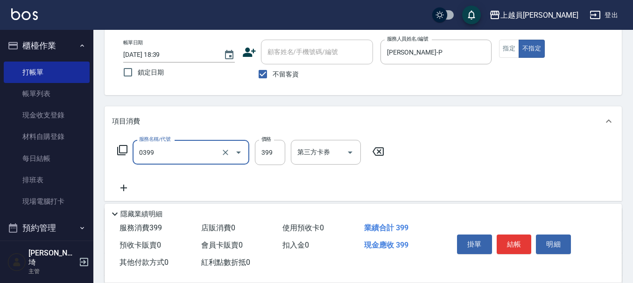
type input "海鹽SPA(0399)"
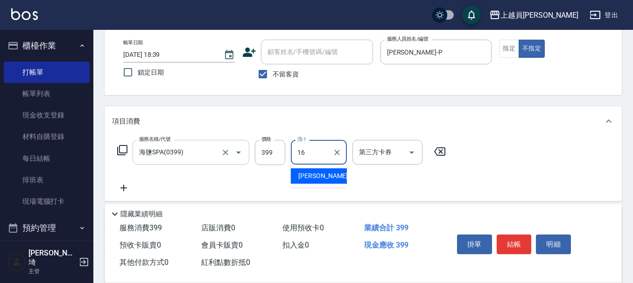
type input "[PERSON_NAME]-16"
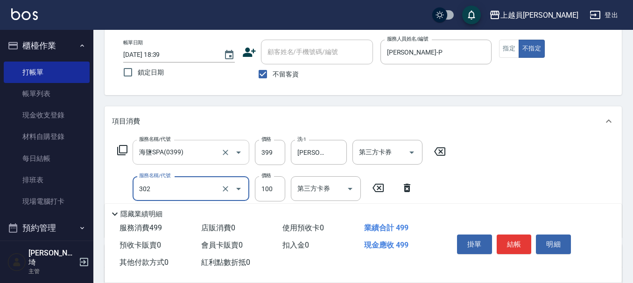
type input "剪髮(302)"
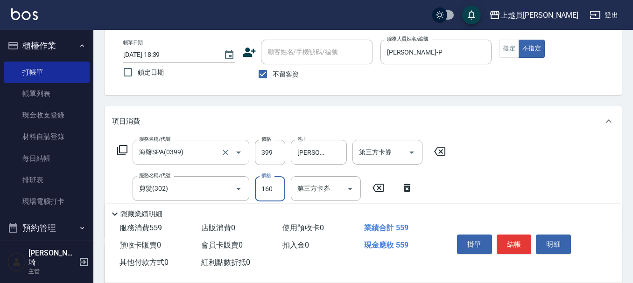
type input "160"
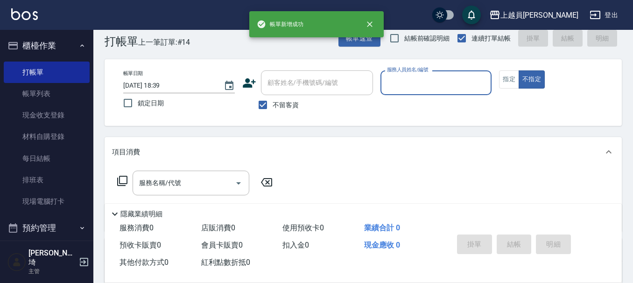
scroll to position [0, 0]
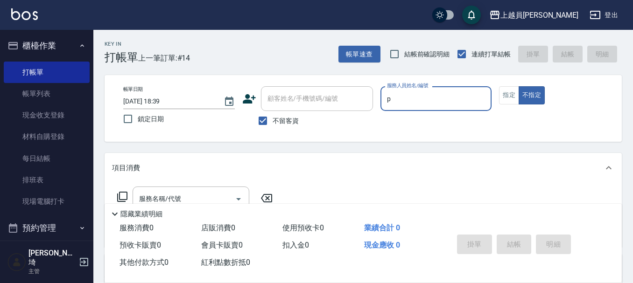
type input "[PERSON_NAME]-P"
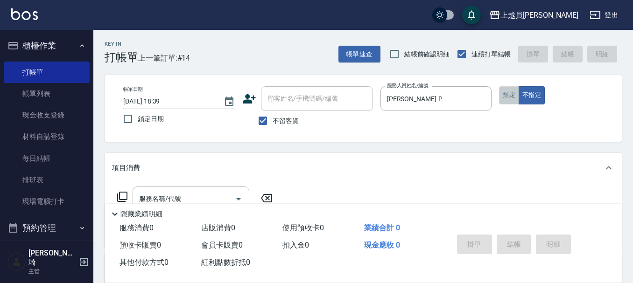
click at [500, 93] on button "指定" at bounding box center [509, 95] width 20 height 18
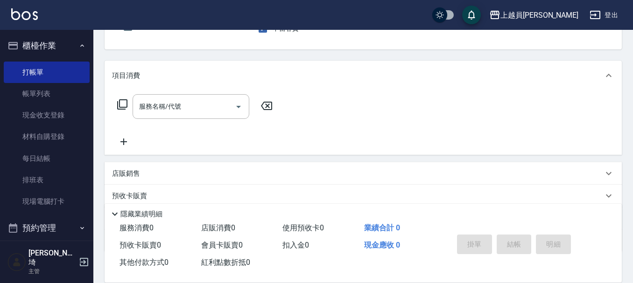
scroll to position [93, 0]
click at [205, 106] on input "服務名稱/代號" at bounding box center [184, 106] width 94 height 16
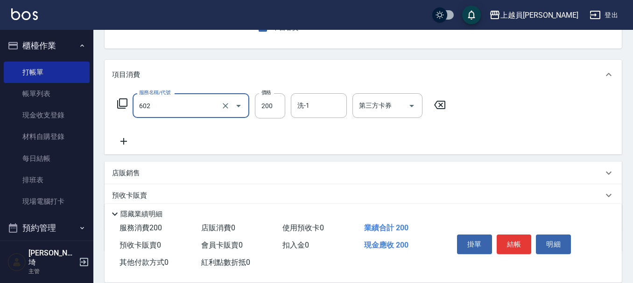
type input "一般洗髮(602)"
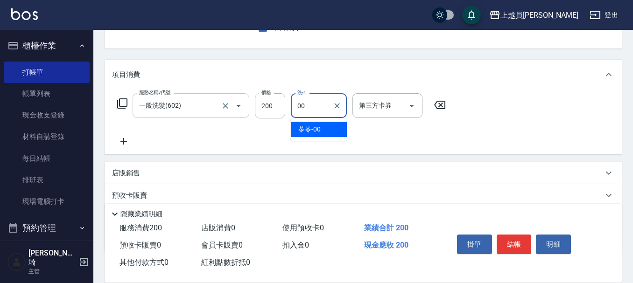
type input "苓苓-00"
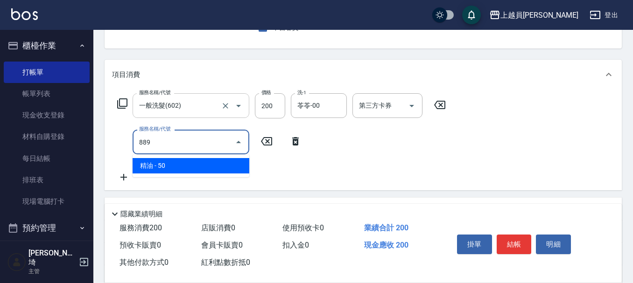
type input "精油(889)"
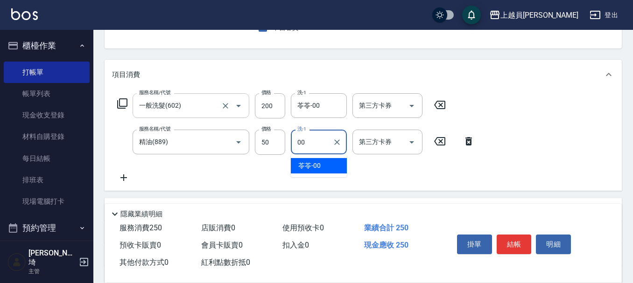
type input "苓苓-00"
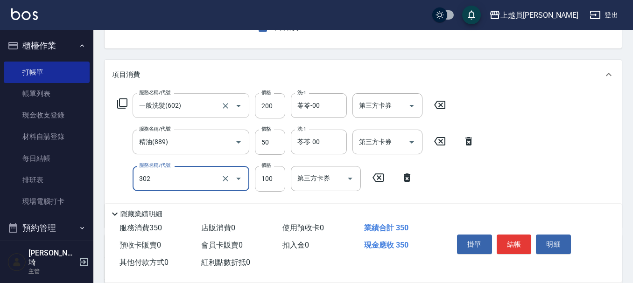
type input "剪髮(302)"
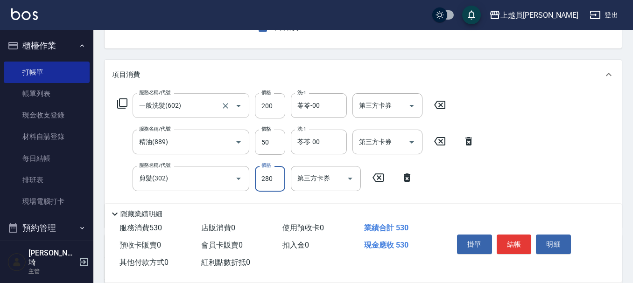
type input "280"
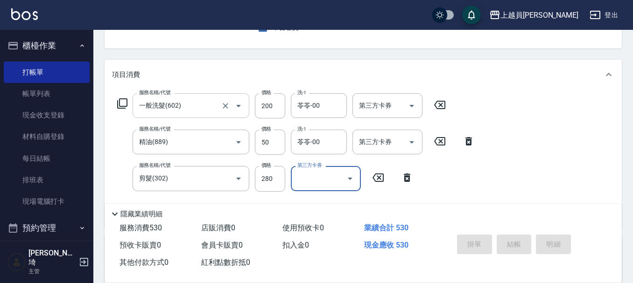
type input "[DATE] 18:40"
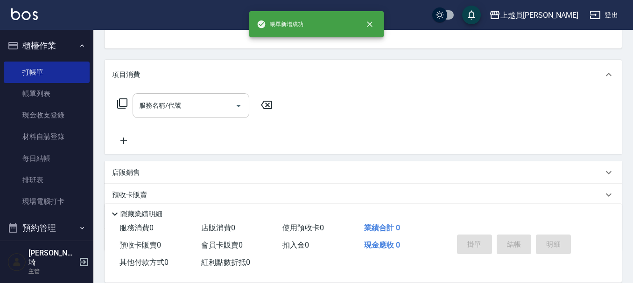
scroll to position [91, 0]
type input "[PERSON_NAME]-P"
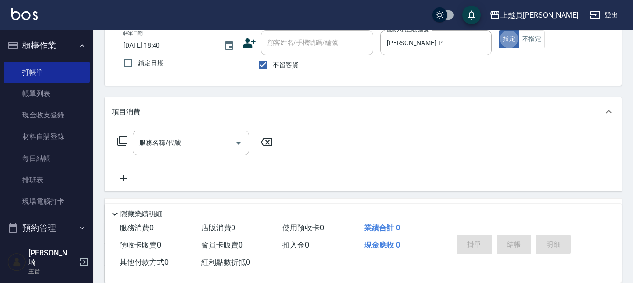
scroll to position [40, 0]
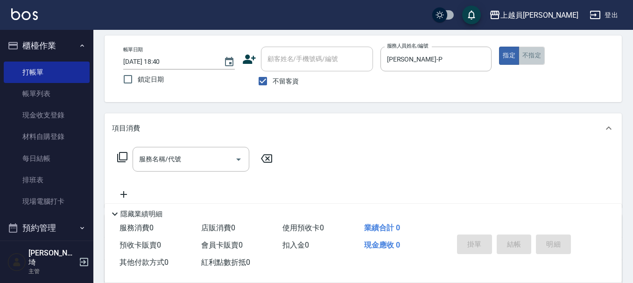
click at [528, 57] on button "不指定" at bounding box center [532, 56] width 26 height 18
click at [185, 149] on div "服務名稱/代號" at bounding box center [191, 159] width 117 height 25
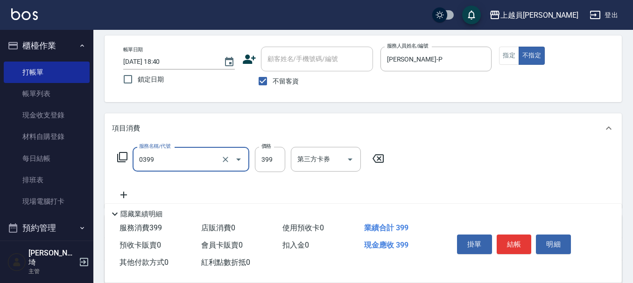
type input "海鹽SPA(0399)"
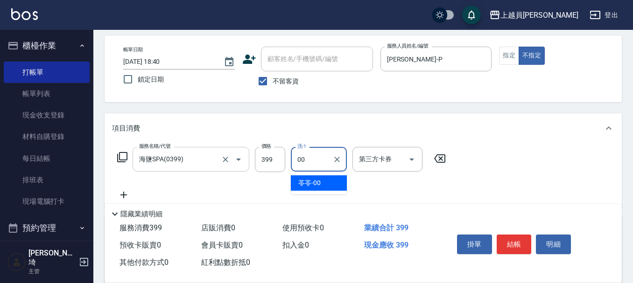
type input "苓苓-00"
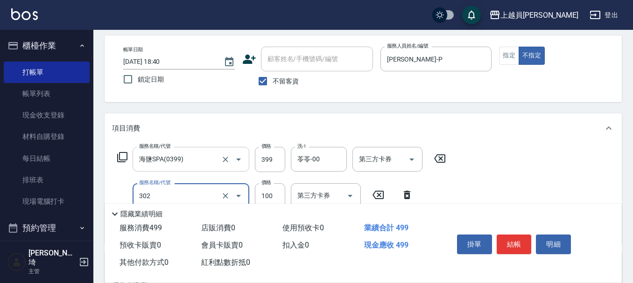
type input "剪髮(302)"
type input "160"
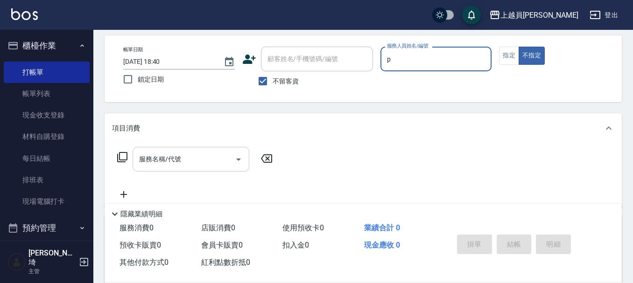
type input "[PERSON_NAME]-P"
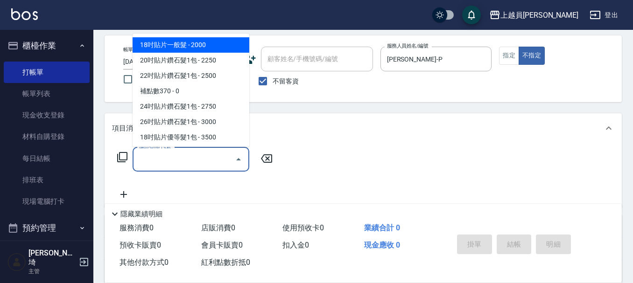
click at [174, 160] on input "服務名稱/代號" at bounding box center [184, 159] width 94 height 16
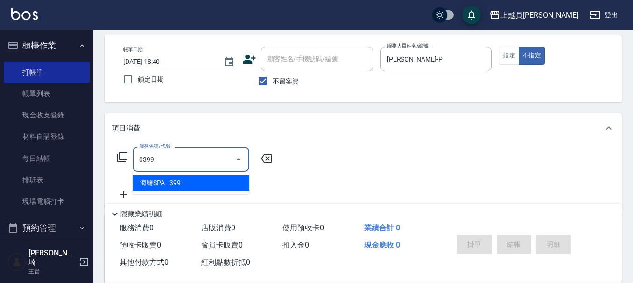
type input "海鹽SPA(0399)"
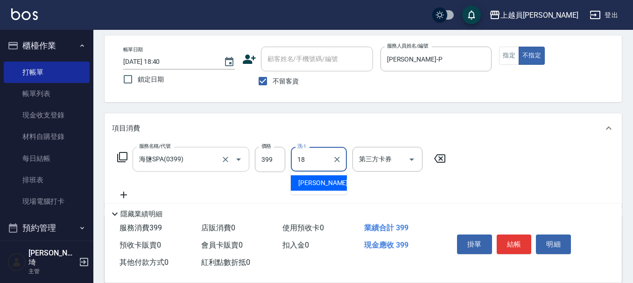
type input "[PERSON_NAME]-18"
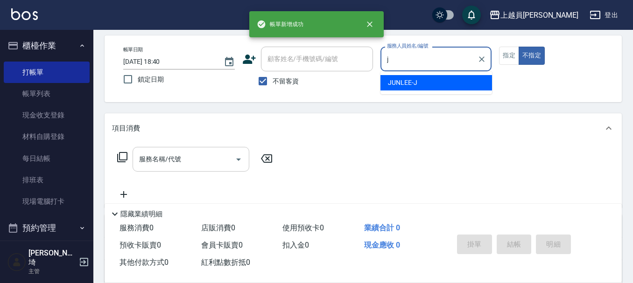
type input "[PERSON_NAME]"
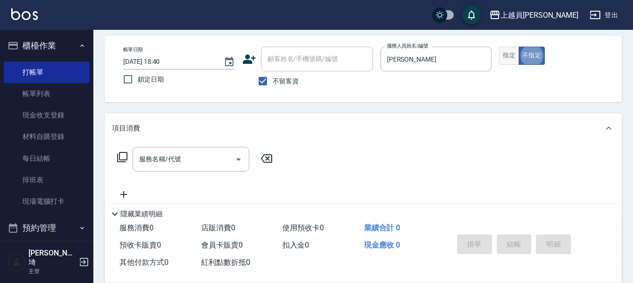
drag, startPoint x: 522, startPoint y: 56, endPoint x: 513, endPoint y: 56, distance: 9.8
click at [518, 56] on div "指定 不指定" at bounding box center [555, 56] width 112 height 18
click at [513, 56] on button "指定" at bounding box center [509, 56] width 20 height 18
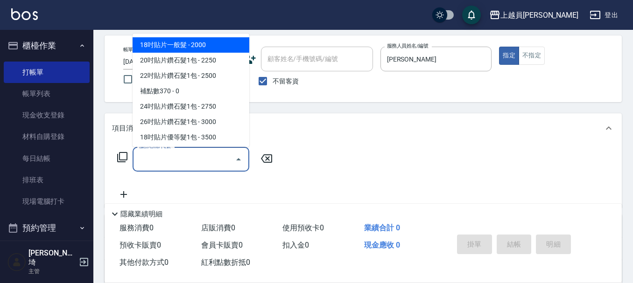
drag, startPoint x: 203, startPoint y: 158, endPoint x: 219, endPoint y: 147, distance: 19.9
click at [204, 156] on input "服務名稱/代號" at bounding box center [184, 159] width 94 height 16
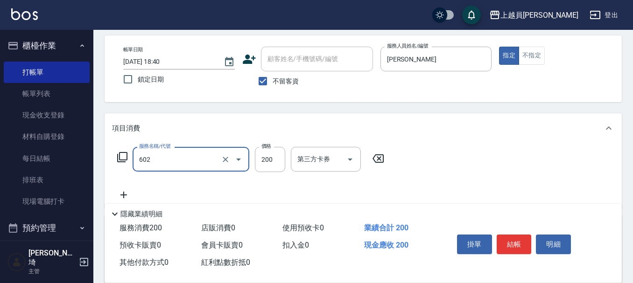
type input "一般洗髮(602)"
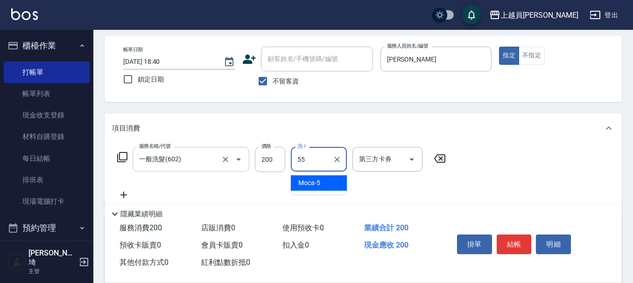
type input "妞妞-55"
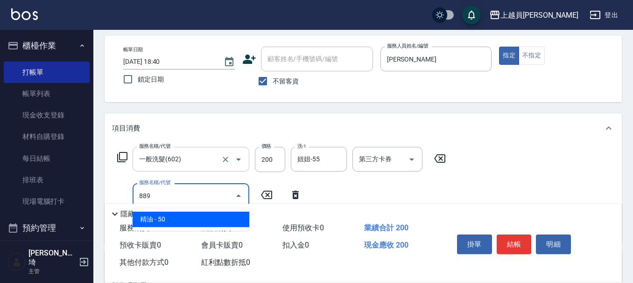
type input "精油(889)"
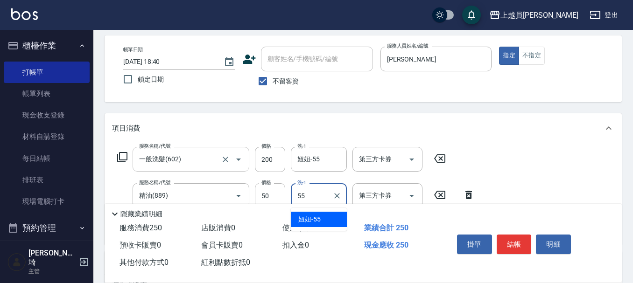
type input "妞妞-55"
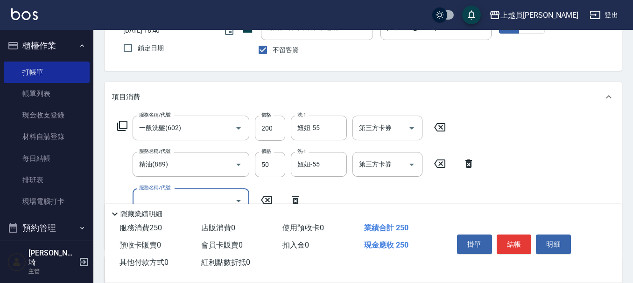
scroll to position [86, 0]
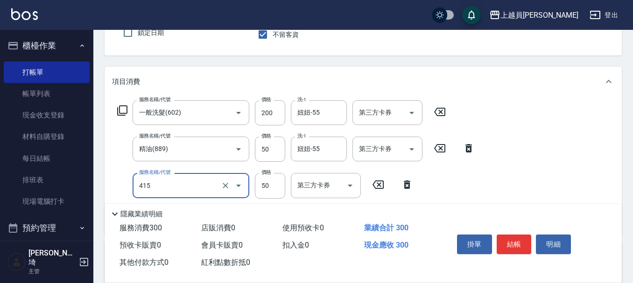
type input "瞬間保養(415)"
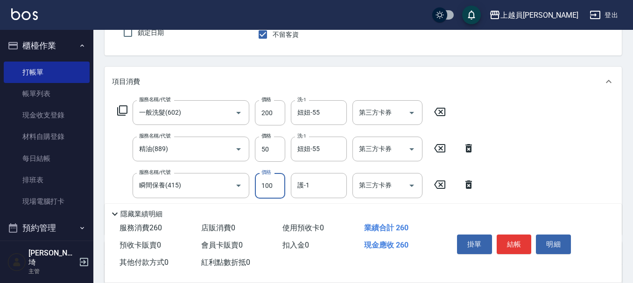
type input "100"
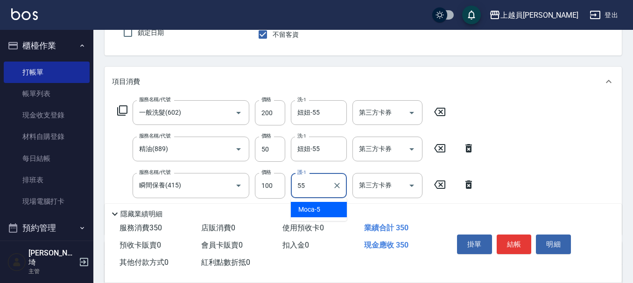
type input "妞妞-55"
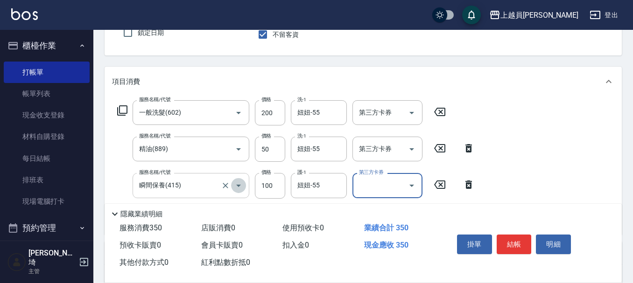
click at [232, 186] on button "Open" at bounding box center [238, 185] width 15 height 15
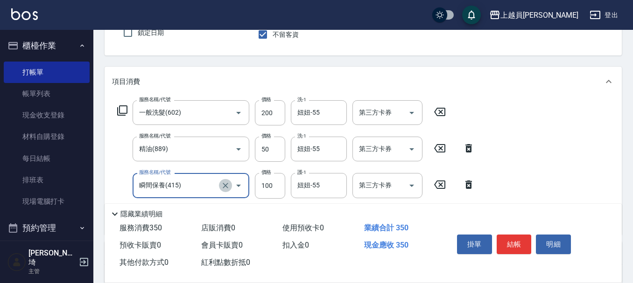
click at [230, 186] on icon "Clear" at bounding box center [225, 185] width 9 height 9
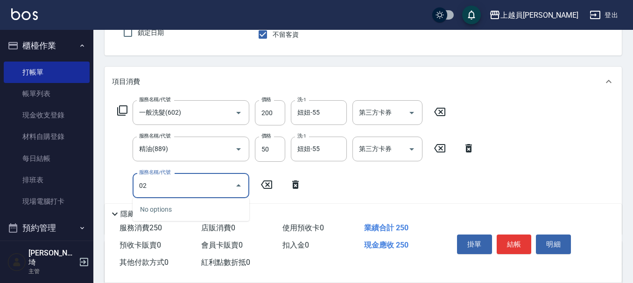
type input "0"
type input "剪髮(302)"
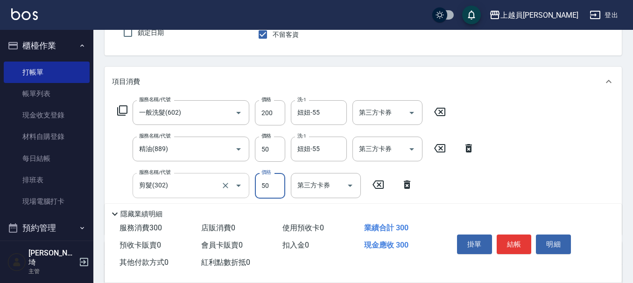
type input "50"
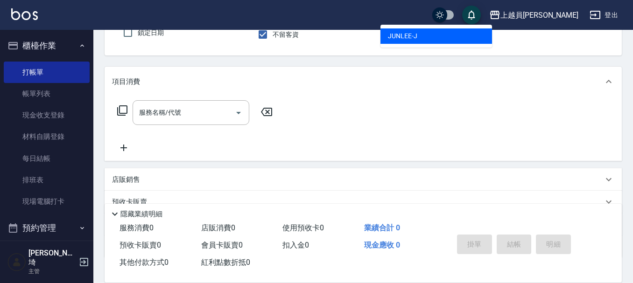
type input "[PERSON_NAME]"
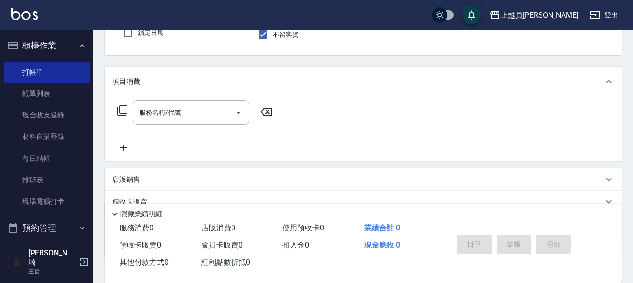
click at [185, 92] on div "項目消費" at bounding box center [363, 82] width 517 height 30
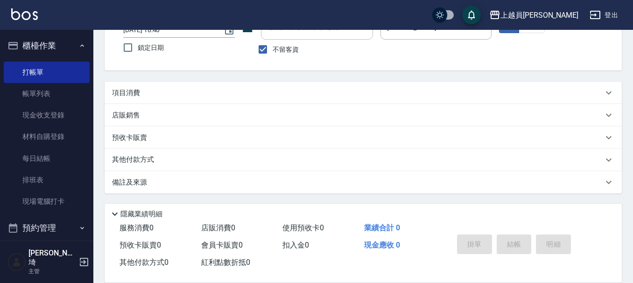
scroll to position [71, 0]
click at [189, 94] on div "項目消費" at bounding box center [357, 93] width 491 height 10
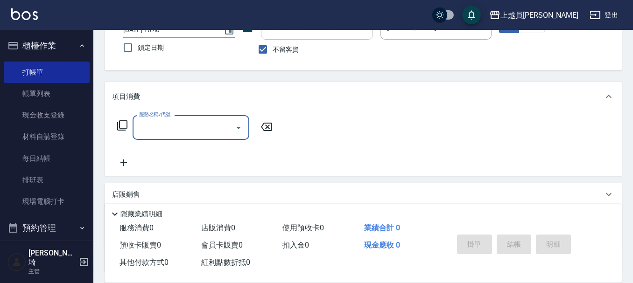
scroll to position [0, 0]
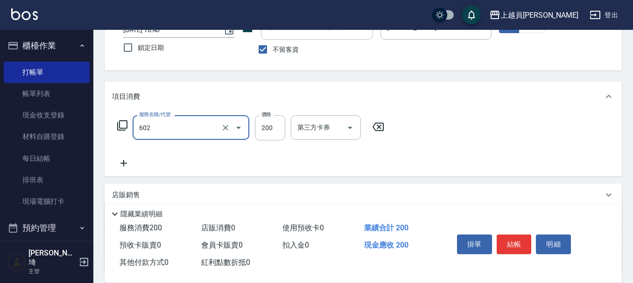
type input "一般洗髮(602)"
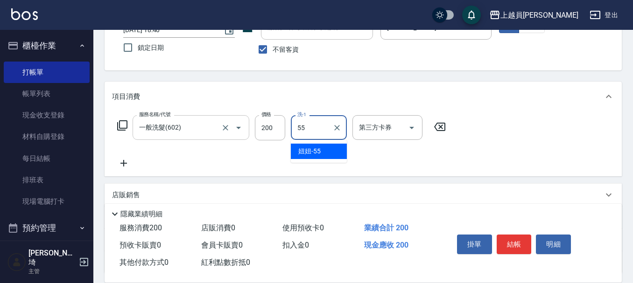
type input "妞妞-55"
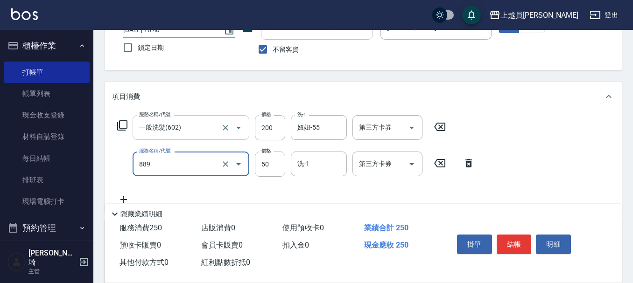
type input "精油(889)"
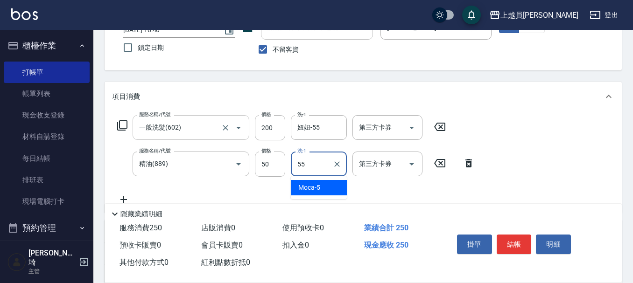
type input "妞妞-55"
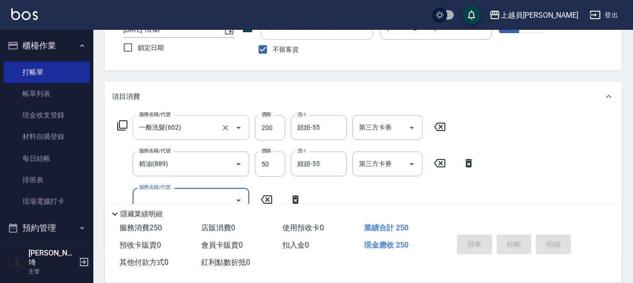
type input "[DATE] 18:41"
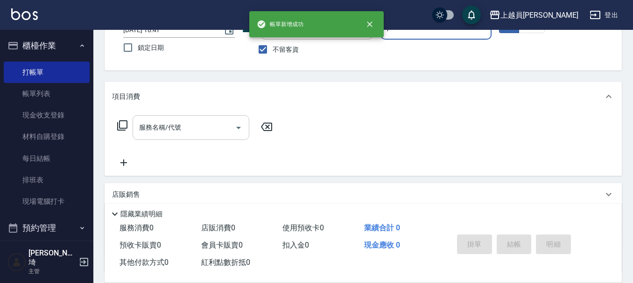
type input "[PERSON_NAME]"
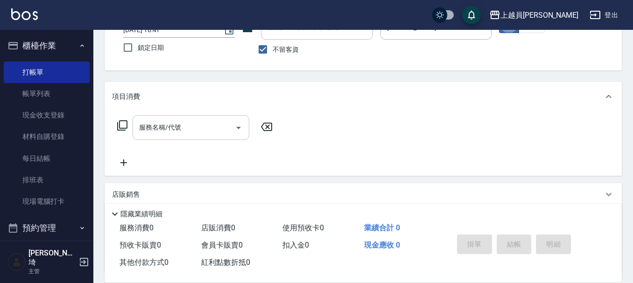
click at [191, 139] on div "服務名稱/代號" at bounding box center [191, 127] width 117 height 25
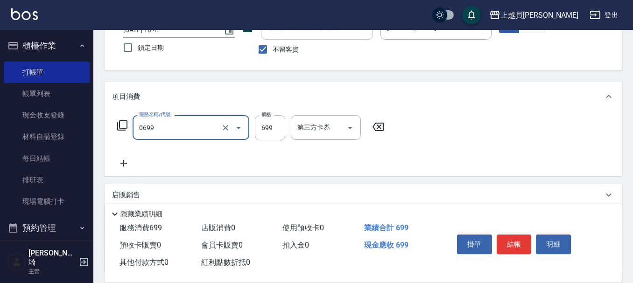
type input "精油洗髮(0699)"
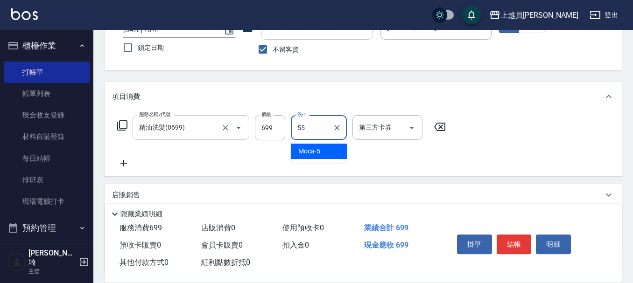
type input "妞妞-55"
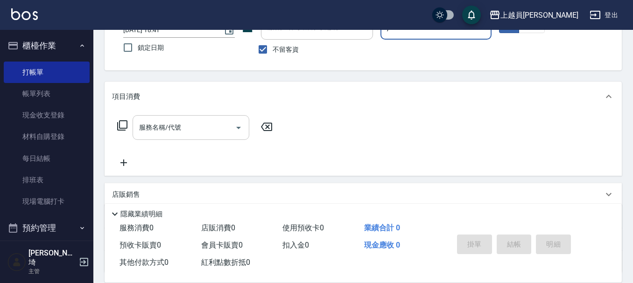
type input "[PERSON_NAME]"
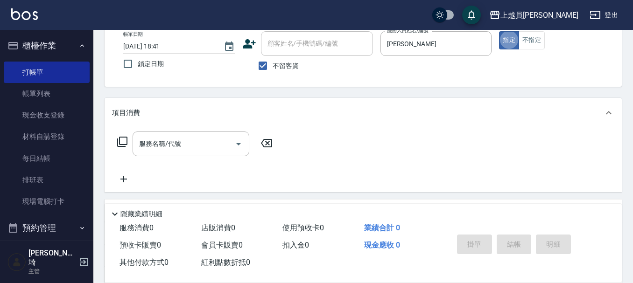
scroll to position [71, 0]
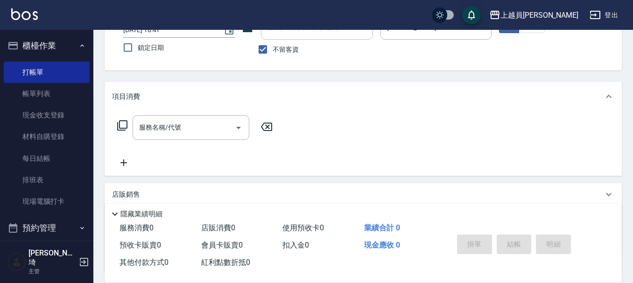
drag, startPoint x: 208, startPoint y: 107, endPoint x: 206, endPoint y: 119, distance: 11.8
click at [208, 108] on div "項目消費" at bounding box center [363, 97] width 517 height 30
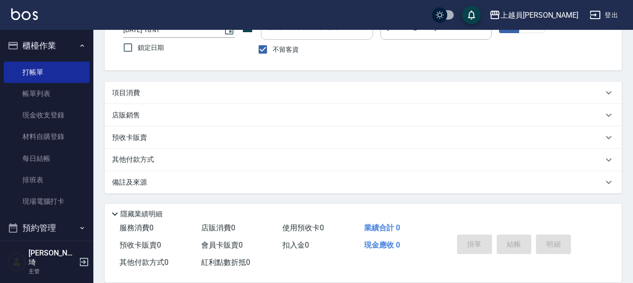
click at [210, 93] on div "項目消費" at bounding box center [357, 93] width 491 height 10
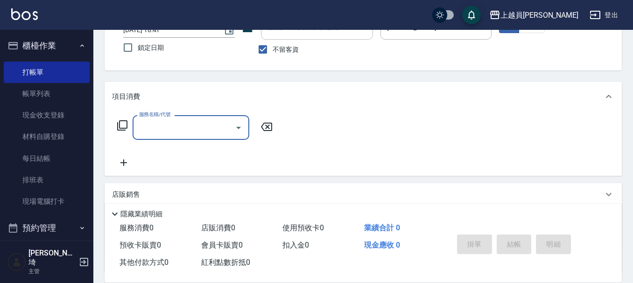
scroll to position [0, 0]
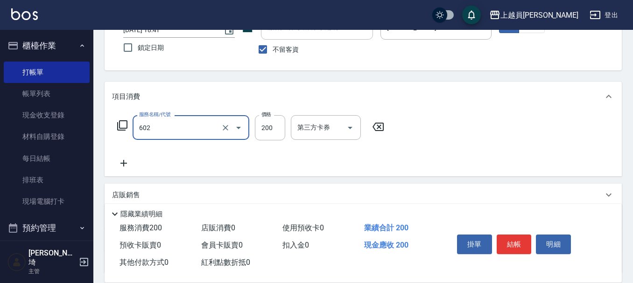
type input "一般洗髮(602)"
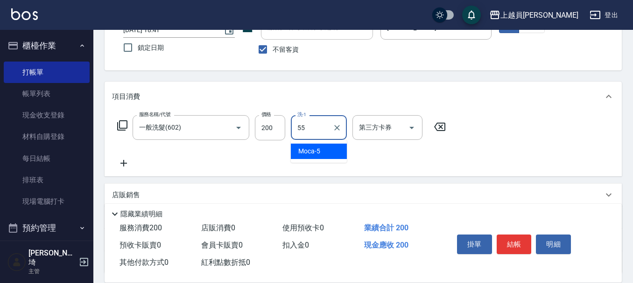
type input "妞妞-55"
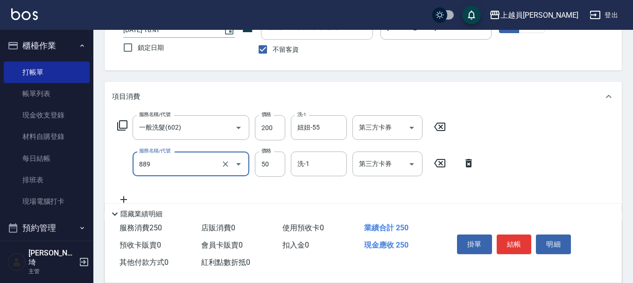
type input "精油(889)"
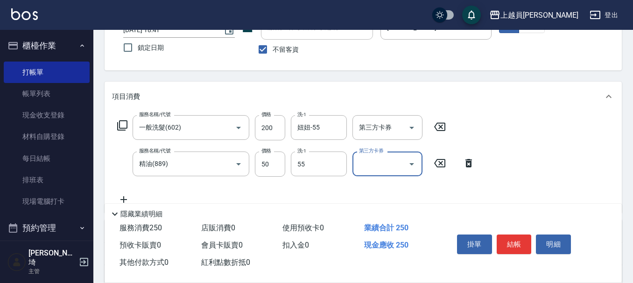
type input "妞妞-55"
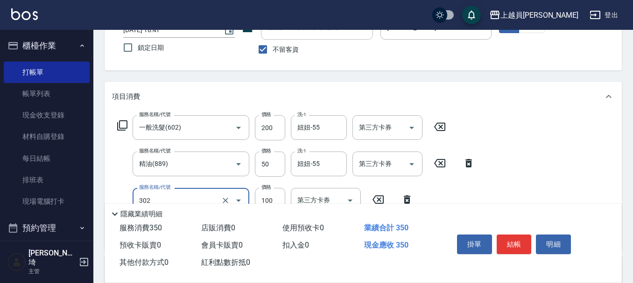
type input "剪髮(302)"
type input "130"
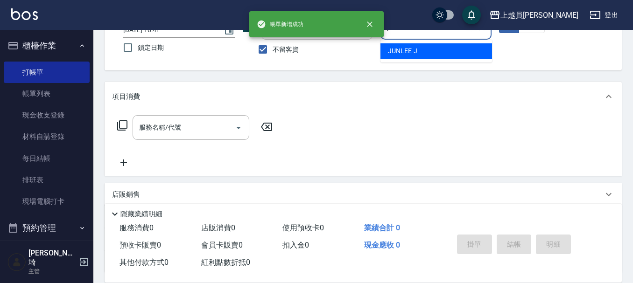
type input "[PERSON_NAME]"
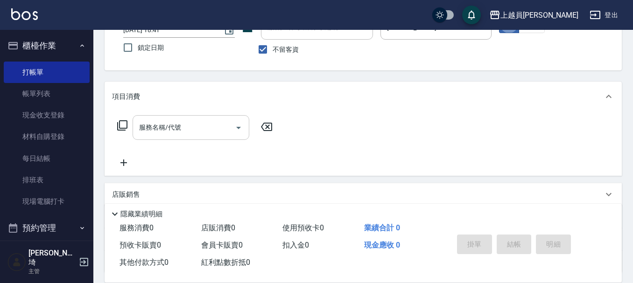
click at [205, 119] on div "服務名稱/代號" at bounding box center [191, 127] width 117 height 25
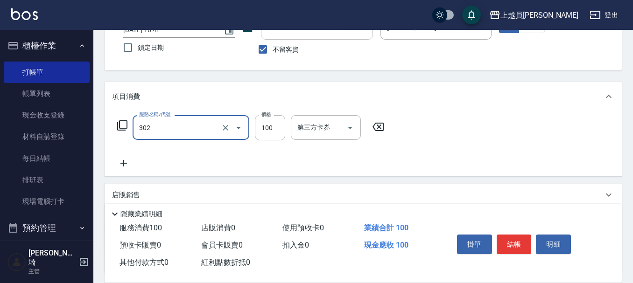
type input "剪髮(302)"
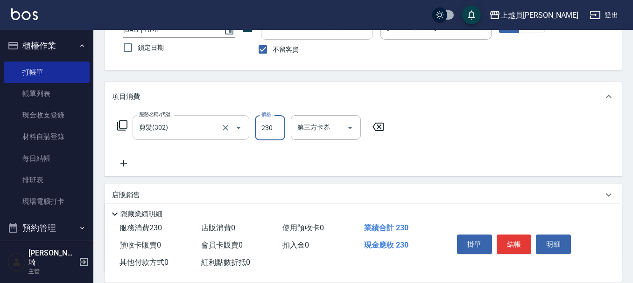
type input "230"
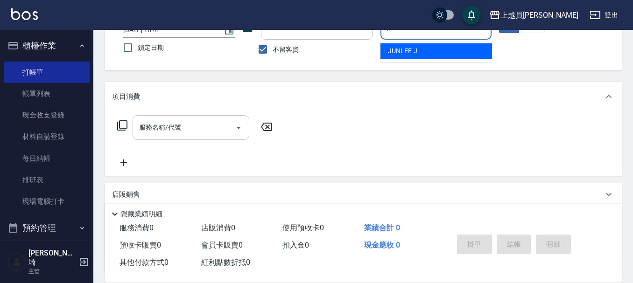
type input "[PERSON_NAME]"
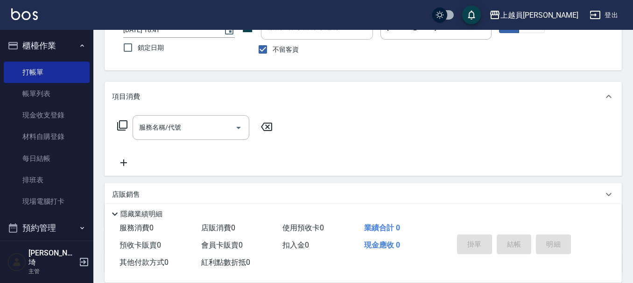
click at [538, 29] on div "上越員[PERSON_NAME]出" at bounding box center [316, 15] width 633 height 30
click at [535, 32] on button "不指定" at bounding box center [532, 24] width 26 height 18
click at [211, 133] on input "服務名稱/代號" at bounding box center [184, 128] width 94 height 16
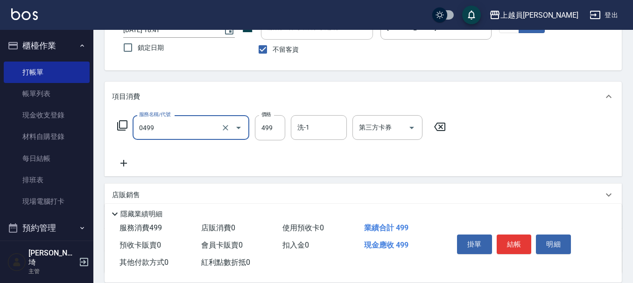
type input "去角質洗髮(0499)"
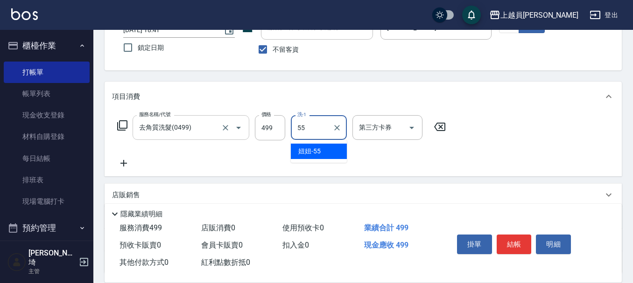
type input "妞妞-55"
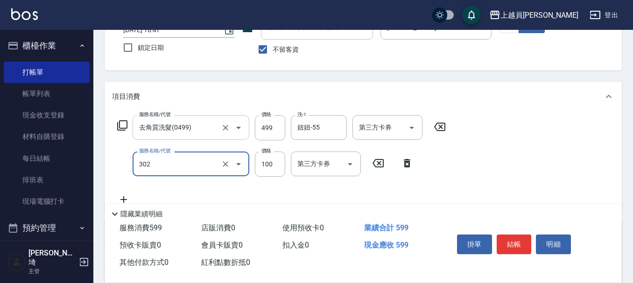
type input "剪髮(302)"
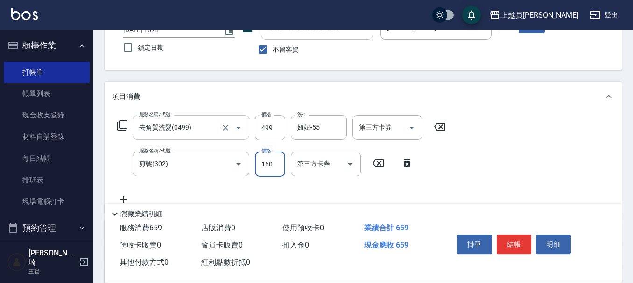
type input "160"
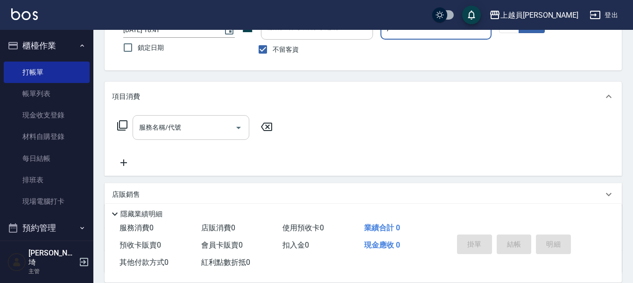
type input "[PERSON_NAME]"
click at [225, 125] on input "服務名稱/代號" at bounding box center [184, 128] width 94 height 16
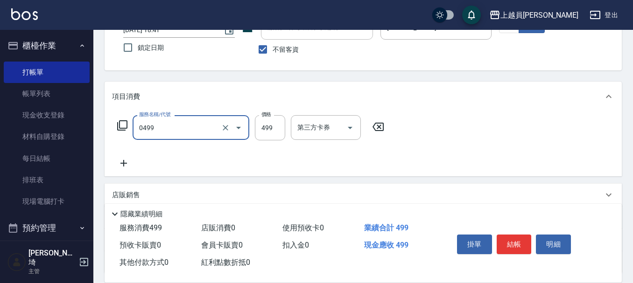
type input "去角質洗髮(0499)"
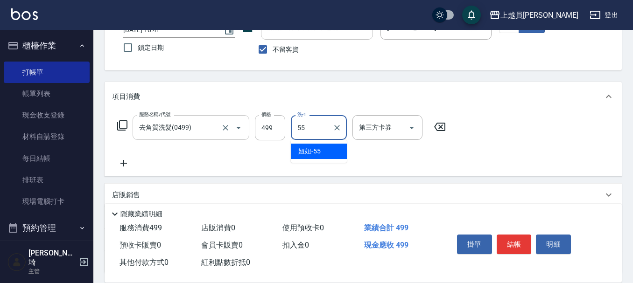
type input "妞妞-55"
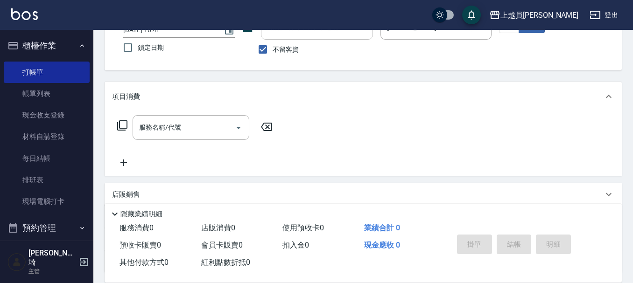
click at [515, 34] on div "帳單日期 [DATE] 18:41 鎖定日期 顧客姓名/手機號碼/編號 顧客姓名/手機號碼/編號 不留客資 服務人員姓名/編號 [PERSON_NAME]-J…" at bounding box center [363, 37] width 495 height 44
click at [514, 34] on div "帳單日期 [DATE] 18:41 鎖定日期 顧客姓名/手機號碼/編號 顧客姓名/手機號碼/編號 不留客資 服務人員姓名/編號 [PERSON_NAME]-J…" at bounding box center [363, 37] width 495 height 44
click at [514, 31] on button "指定" at bounding box center [509, 24] width 20 height 18
click at [211, 129] on input "服務名稱/代號" at bounding box center [184, 128] width 94 height 16
click at [172, 135] on input "服務名稱/代號" at bounding box center [184, 128] width 94 height 16
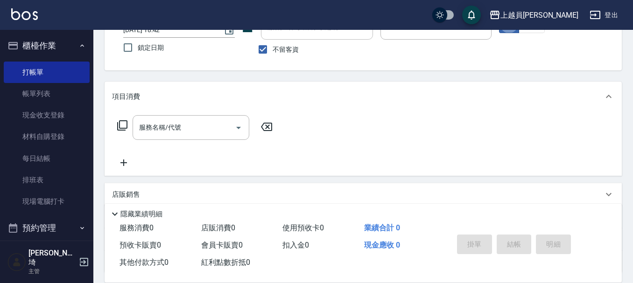
click at [528, 25] on div "上越員[PERSON_NAME]出" at bounding box center [316, 15] width 633 height 30
click at [534, 27] on div "上越員[PERSON_NAME]出" at bounding box center [316, 15] width 633 height 30
click at [531, 29] on div "上越員[PERSON_NAME]出" at bounding box center [316, 15] width 633 height 30
click at [529, 34] on div "帳單日期 [DATE] 18:42 鎖定日期 顧客姓名/手機號碼/編號 顧客姓名/手機號碼/編號 不留客資 服務人員姓名/編號 Uni-U 服務人員姓名/編號…" at bounding box center [363, 37] width 495 height 44
click at [523, 30] on button "不指定" at bounding box center [532, 24] width 26 height 18
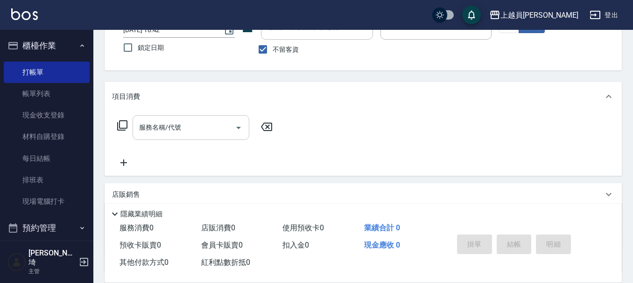
click at [224, 117] on div "服務名稱/代號" at bounding box center [191, 127] width 117 height 25
click at [212, 126] on input "服務名稱/代號" at bounding box center [184, 128] width 94 height 16
click at [198, 119] on div "服務名稱/代號" at bounding box center [191, 127] width 117 height 25
click at [197, 118] on div "服務名稱/代號" at bounding box center [191, 127] width 117 height 25
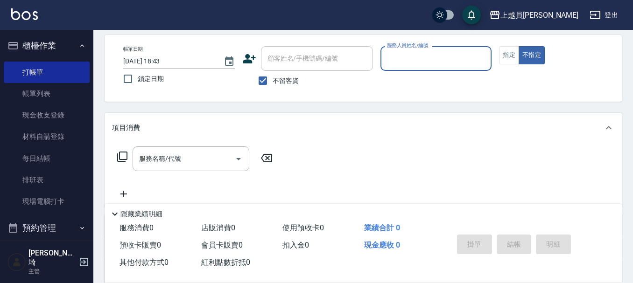
scroll to position [25, 0]
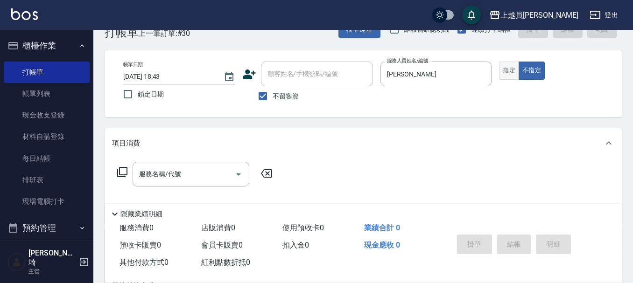
click at [511, 64] on button "指定" at bounding box center [509, 71] width 20 height 18
click at [198, 173] on input "服務名稱/代號" at bounding box center [184, 174] width 94 height 16
click at [174, 166] on div "服務名稱/代號" at bounding box center [191, 174] width 117 height 25
click at [205, 171] on input "服務名稱/代號" at bounding box center [184, 174] width 94 height 16
click at [212, 167] on input "服務名稱/代號" at bounding box center [184, 174] width 94 height 16
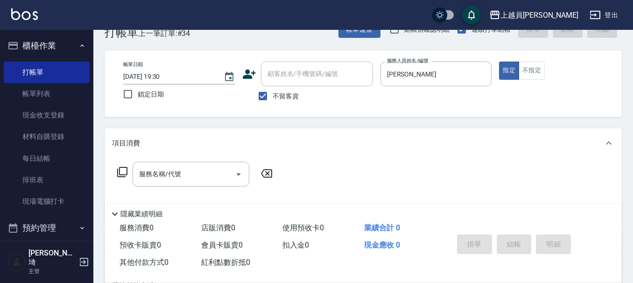
click at [548, 57] on div "帳單日期 [DATE] 19:30 鎖定日期 顧客姓名/手機號碼/編號 顧客姓名/手機號碼/編號 不留客資 服務人員姓名/編號 [PERSON_NAME]-J…" at bounding box center [363, 83] width 517 height 67
click at [540, 62] on button "不指定" at bounding box center [532, 71] width 26 height 18
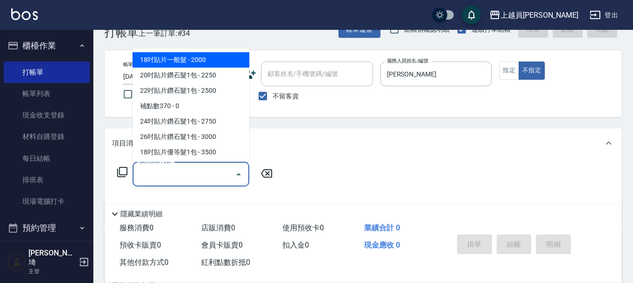
click at [169, 174] on input "服務名稱/代號" at bounding box center [184, 174] width 94 height 16
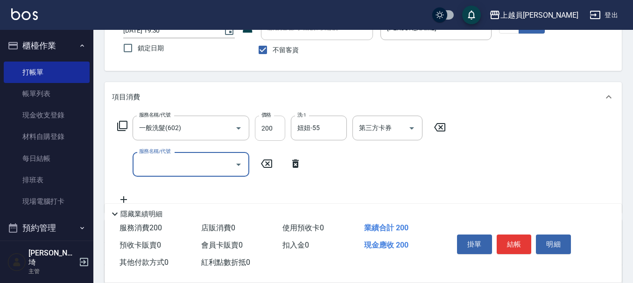
scroll to position [71, 0]
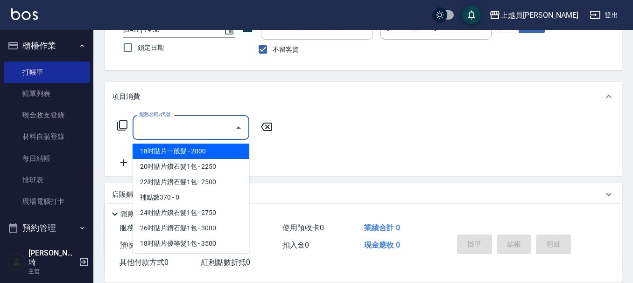
drag, startPoint x: 200, startPoint y: 133, endPoint x: 205, endPoint y: 131, distance: 5.6
click at [202, 132] on input "服務名稱/代號" at bounding box center [184, 128] width 94 height 16
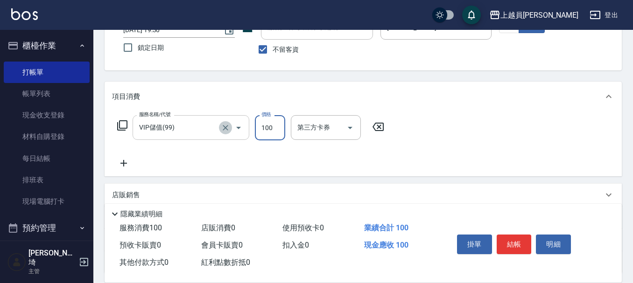
click at [227, 128] on icon "Clear" at bounding box center [225, 127] width 9 height 9
click at [229, 128] on icon "Clear" at bounding box center [225, 127] width 9 height 9
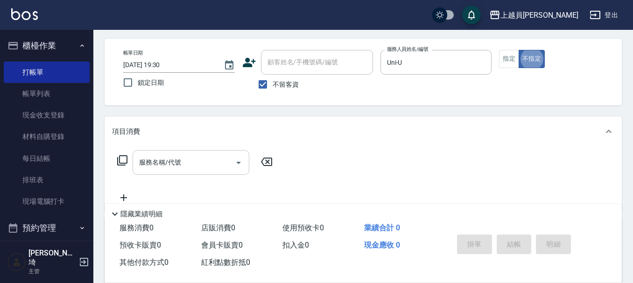
scroll to position [0, 0]
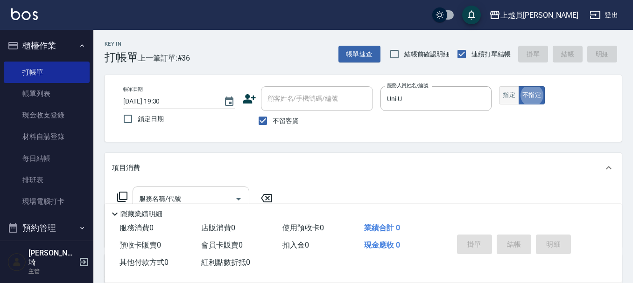
click at [511, 94] on button "指定" at bounding box center [509, 95] width 20 height 18
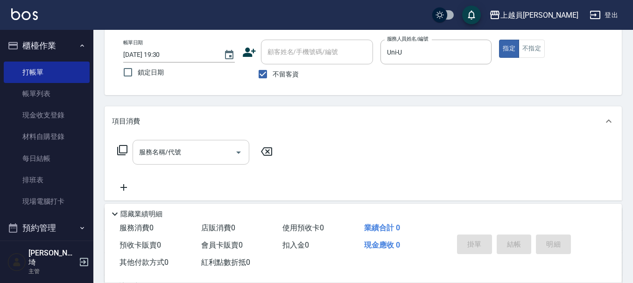
drag, startPoint x: 137, startPoint y: 141, endPoint x: 155, endPoint y: 143, distance: 17.5
click at [141, 141] on div "服務名稱/代號" at bounding box center [191, 152] width 117 height 25
click at [186, 162] on div "服務名稱/代號" at bounding box center [191, 152] width 117 height 25
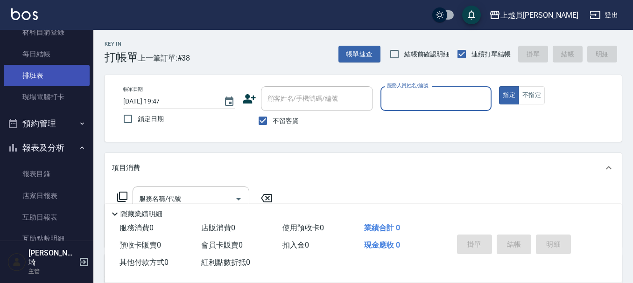
scroll to position [187, 0]
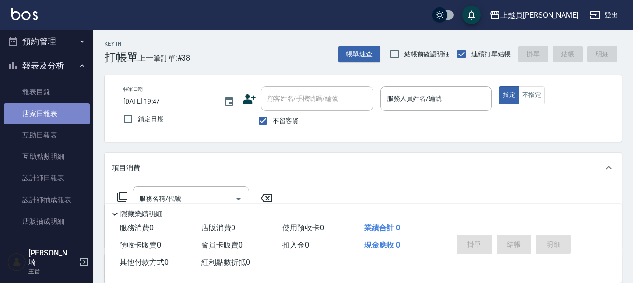
click at [62, 115] on link "店家日報表" at bounding box center [47, 113] width 86 height 21
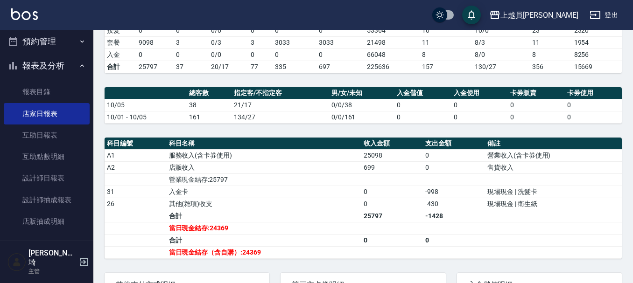
scroll to position [327, 0]
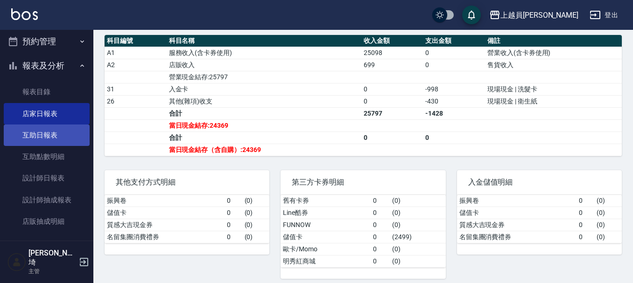
click at [47, 145] on link "互助日報表" at bounding box center [47, 135] width 86 height 21
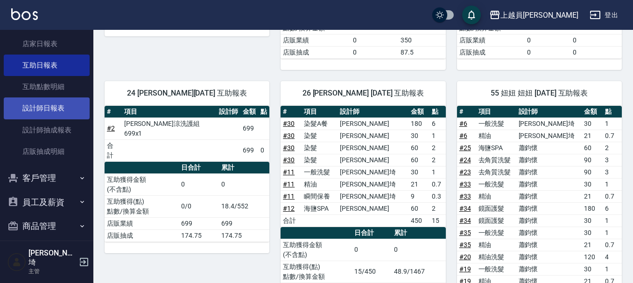
scroll to position [234, 0]
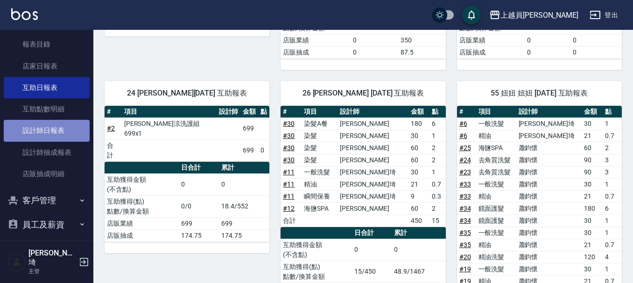
click at [60, 125] on link "設計師日報表" at bounding box center [47, 130] width 86 height 21
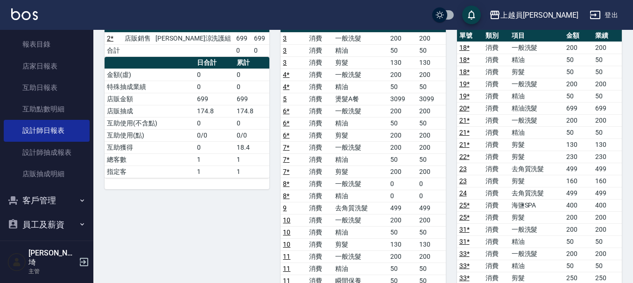
scroll to position [93, 0]
